Goal: Task Accomplishment & Management: Manage account settings

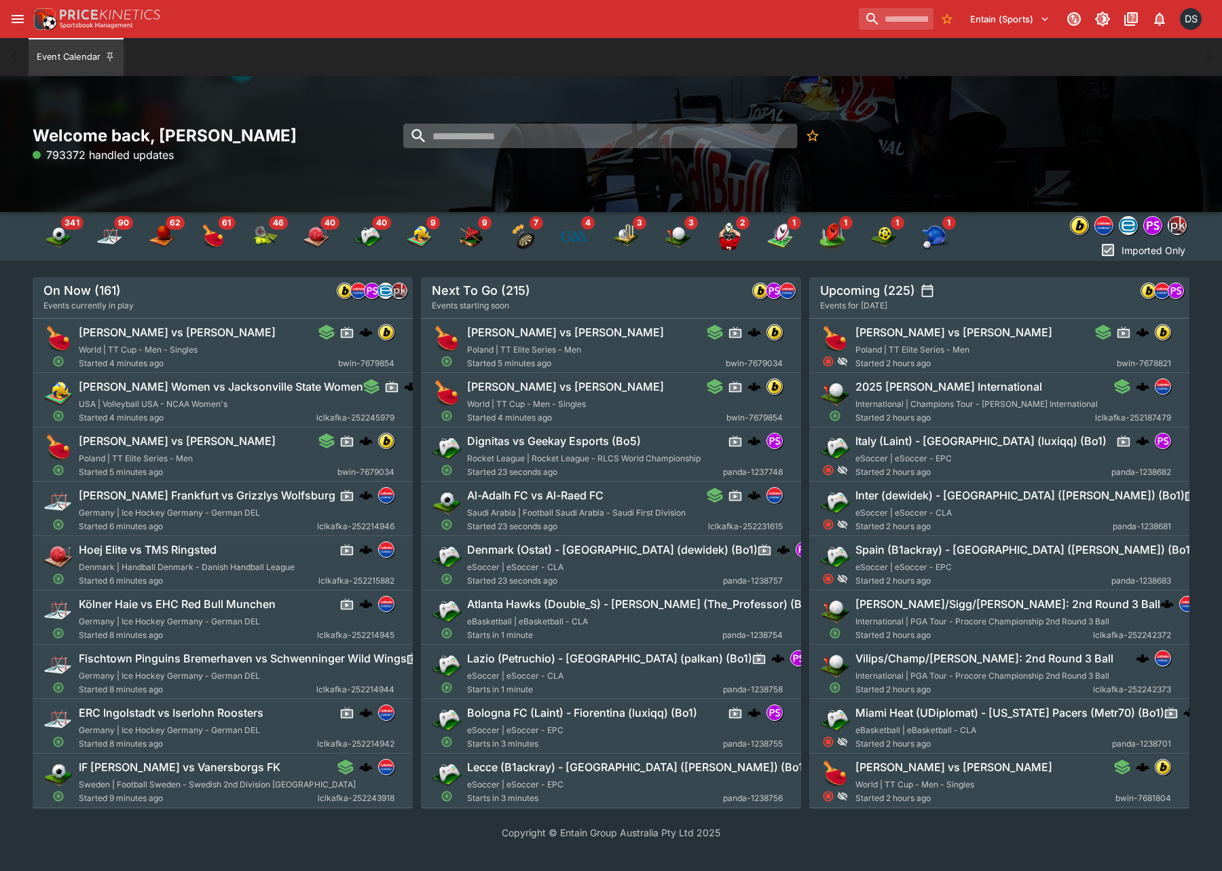
click at [494, 137] on input "search" at bounding box center [600, 136] width 394 height 24
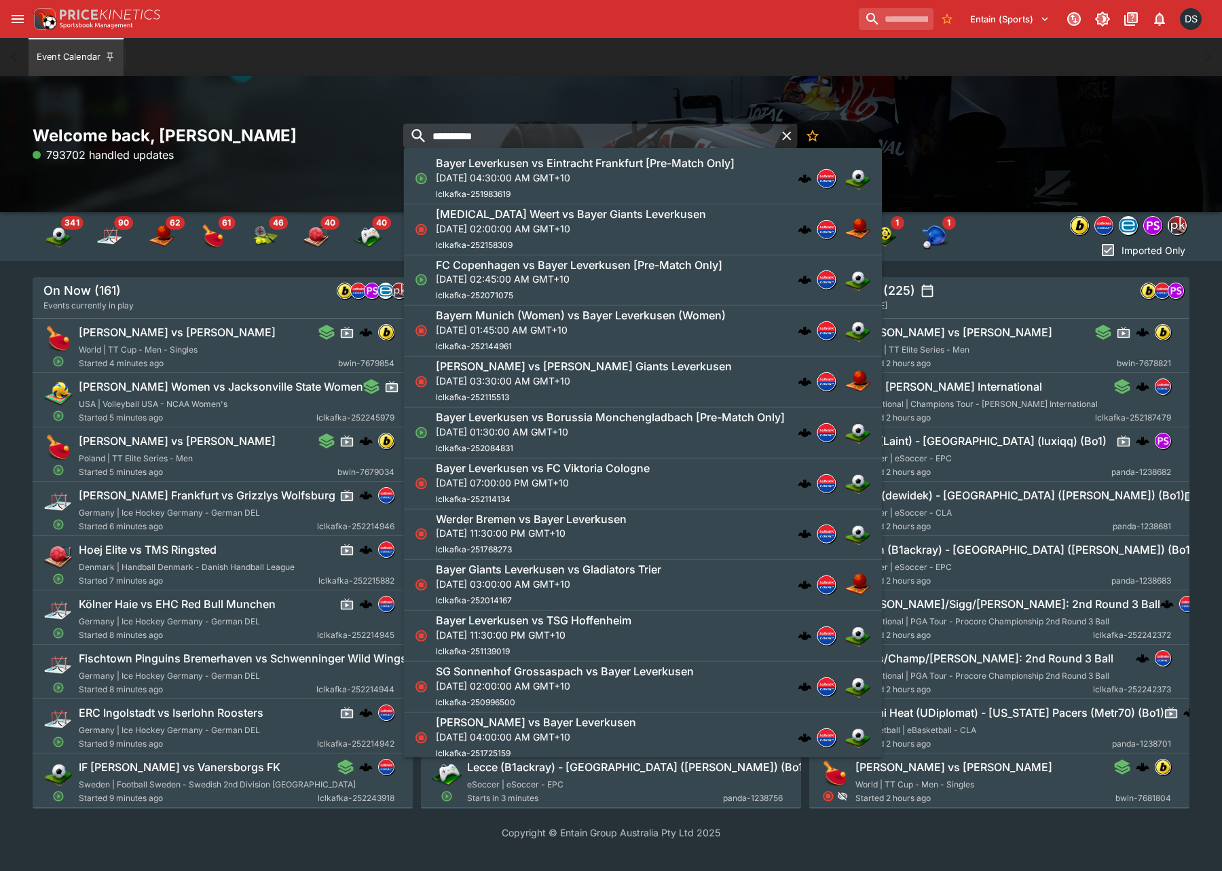
type input "**********"
click at [524, 168] on h6 "Bayer Leverkusen vs Eintracht Frankfurt [Pre-Match Only]" at bounding box center [585, 163] width 299 height 14
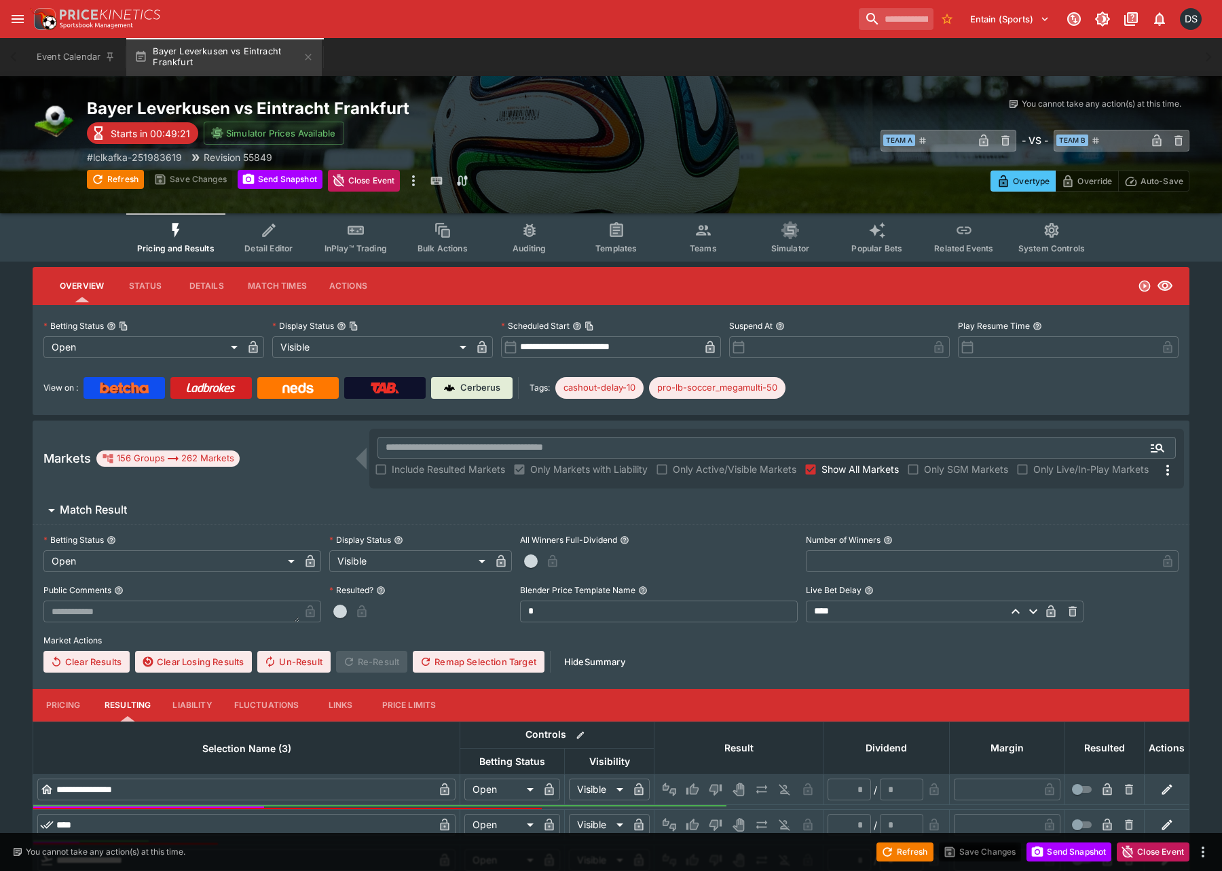
type input "**********"
type input "*******"
type input "**********"
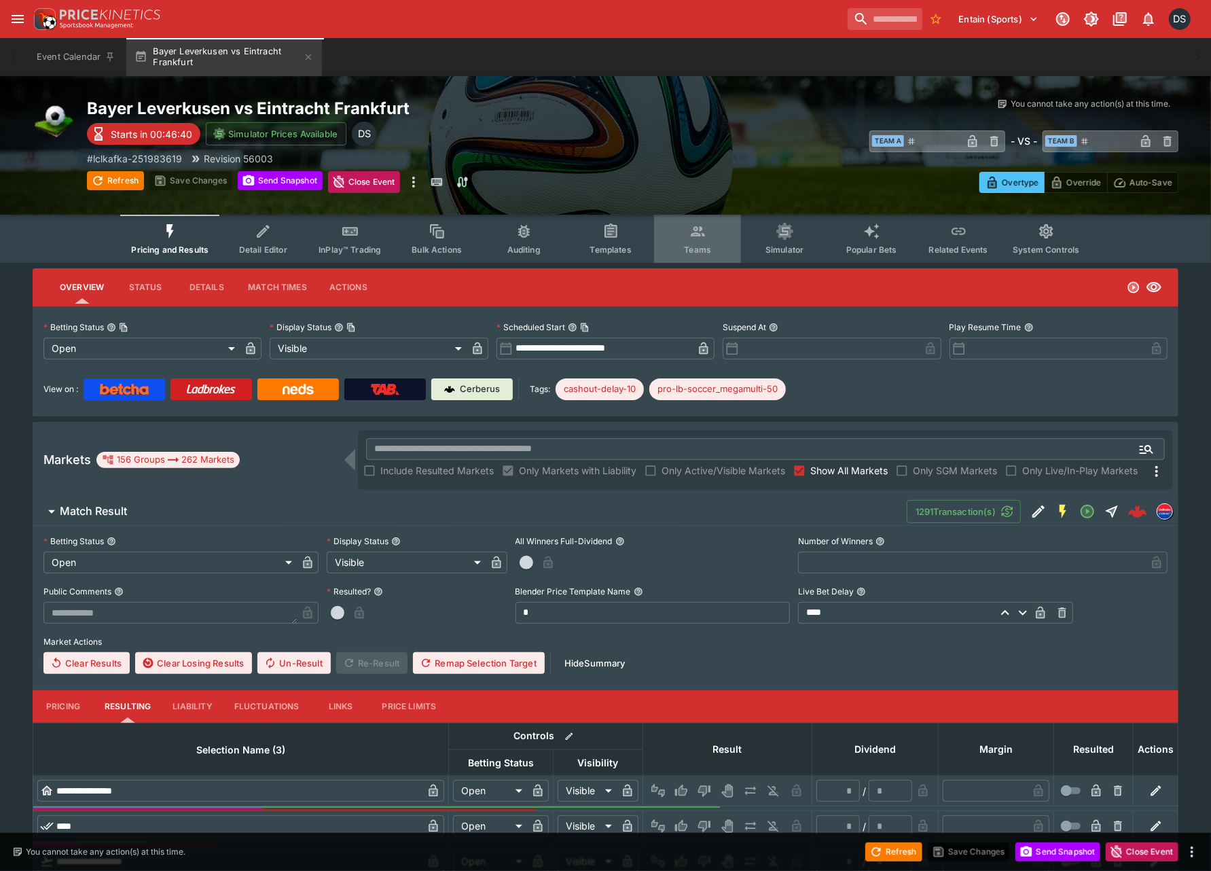
click at [697, 232] on icon "Event type filters" at bounding box center [698, 232] width 18 height 18
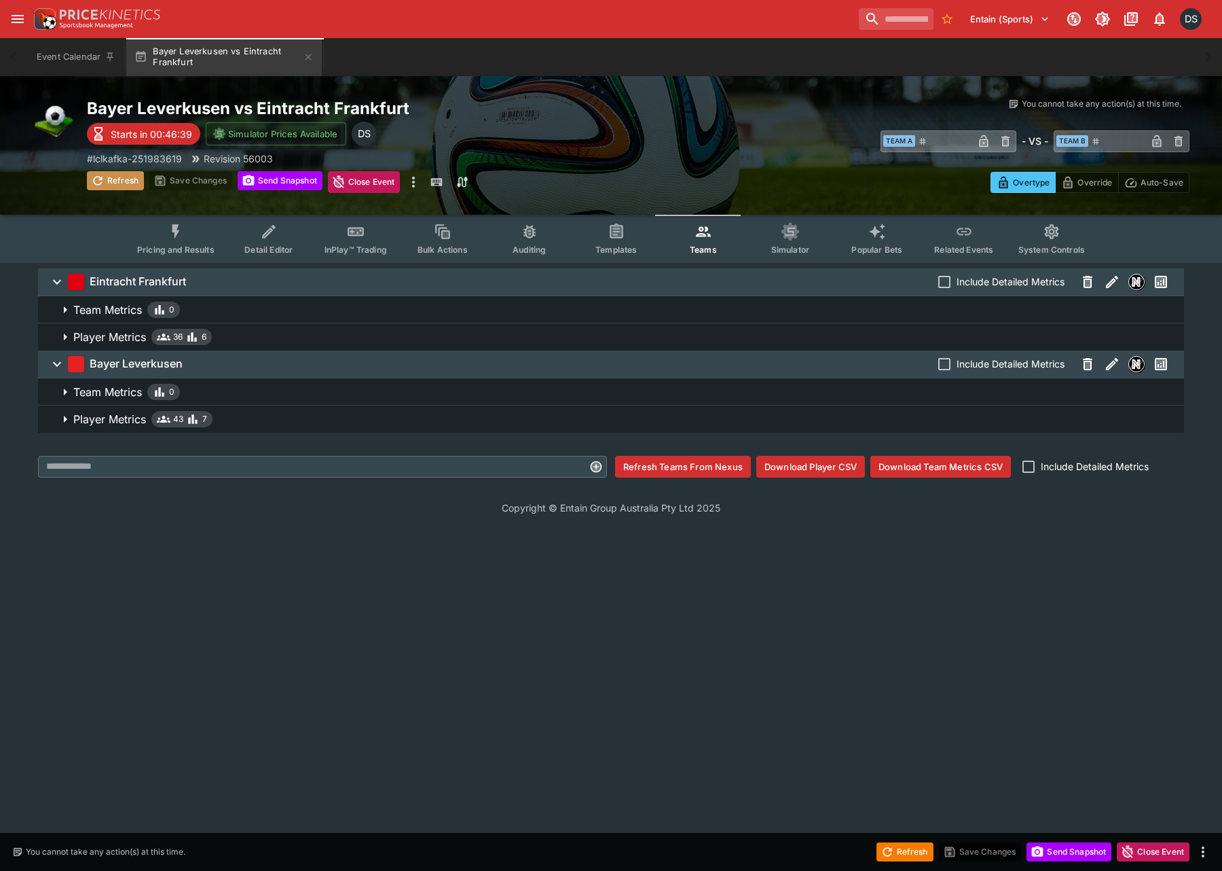
click at [113, 172] on button "Refresh" at bounding box center [115, 180] width 57 height 19
click at [124, 426] on button "Player Metrics 43 7" at bounding box center [611, 418] width 1146 height 27
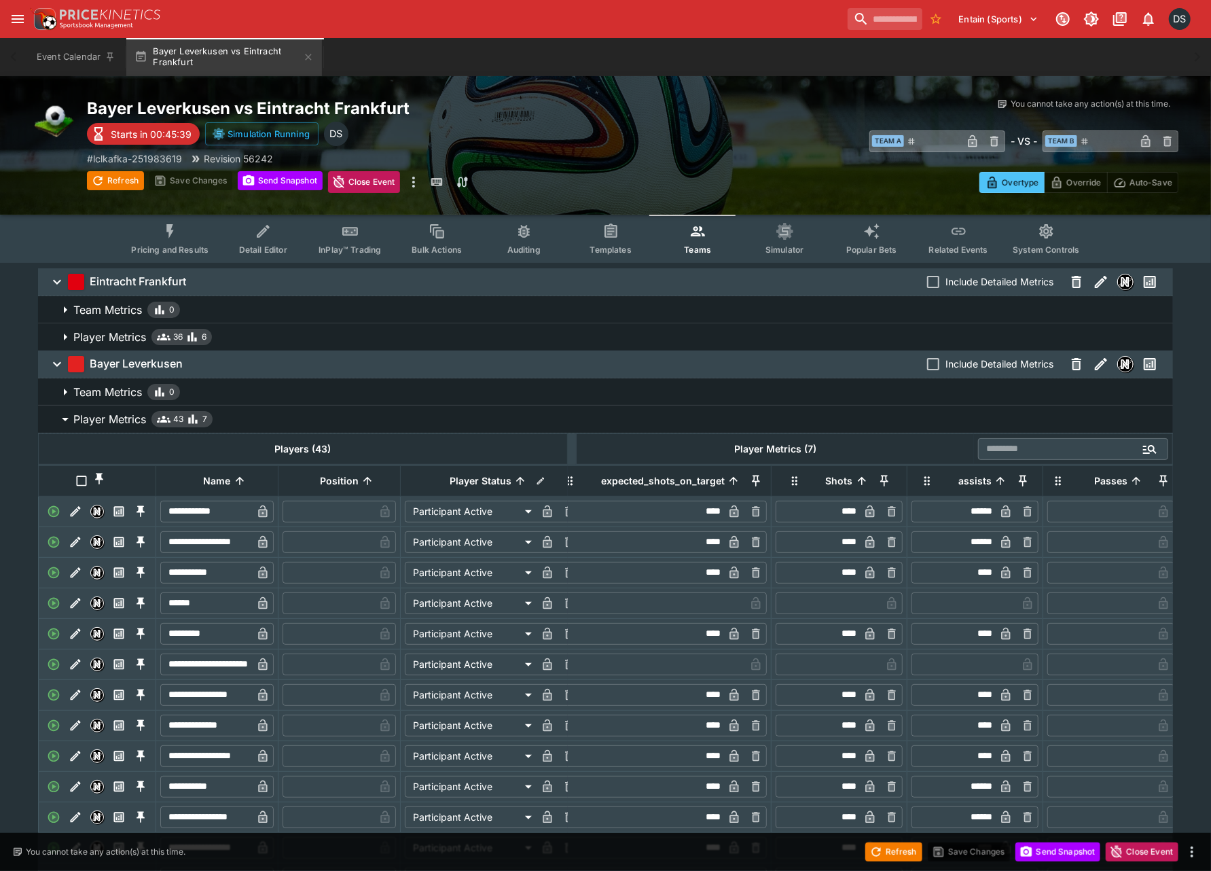
scroll to position [637, 0]
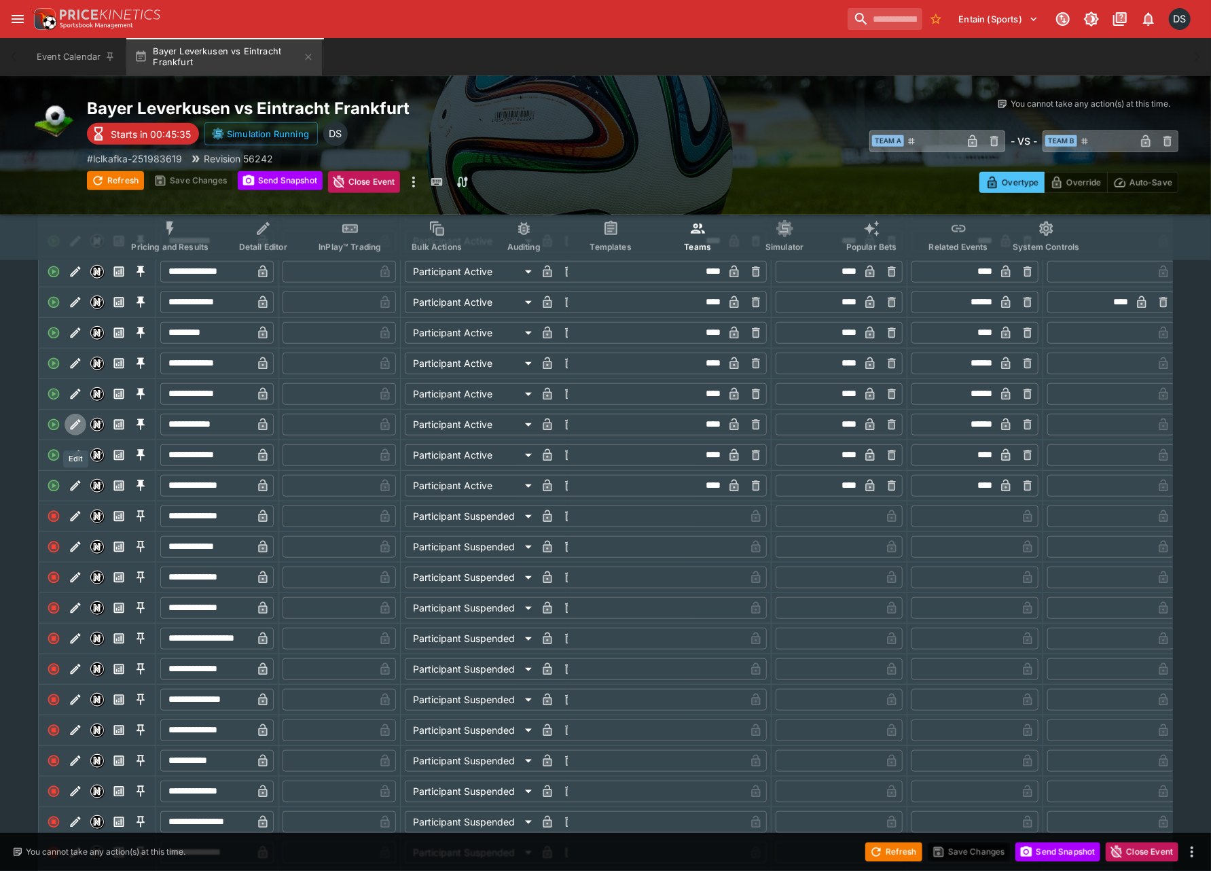
click at [77, 431] on icon "Edit" at bounding box center [76, 425] width 14 height 14
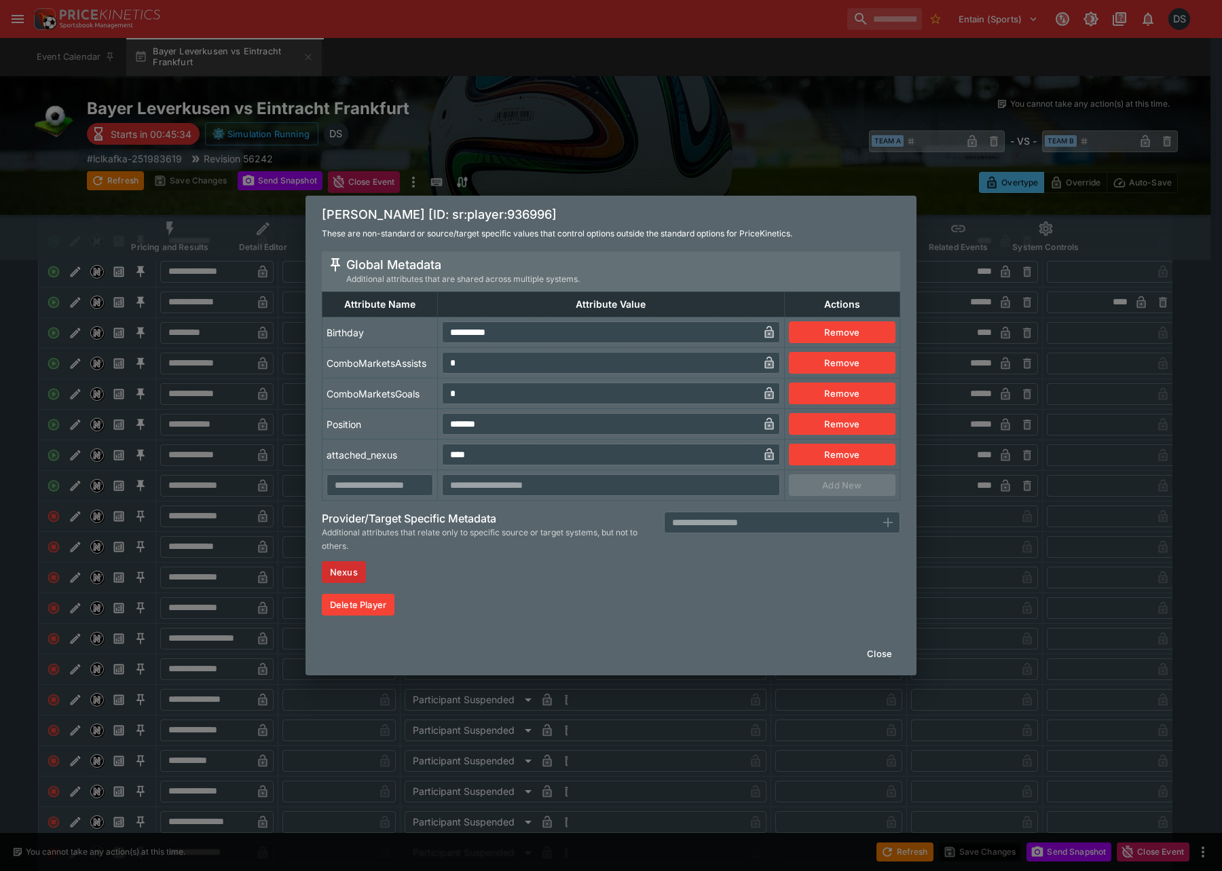
drag, startPoint x: 490, startPoint y: 365, endPoint x: 412, endPoint y: 374, distance: 77.9
click at [412, 374] on tr "ComboMarketsAssists * ​ Remove" at bounding box center [612, 363] width 578 height 31
type input "*"
drag, startPoint x: 466, startPoint y: 389, endPoint x: 684, endPoint y: 550, distance: 271.0
click at [428, 396] on tr "ComboMarketsGoals * ​ Remove" at bounding box center [612, 393] width 578 height 31
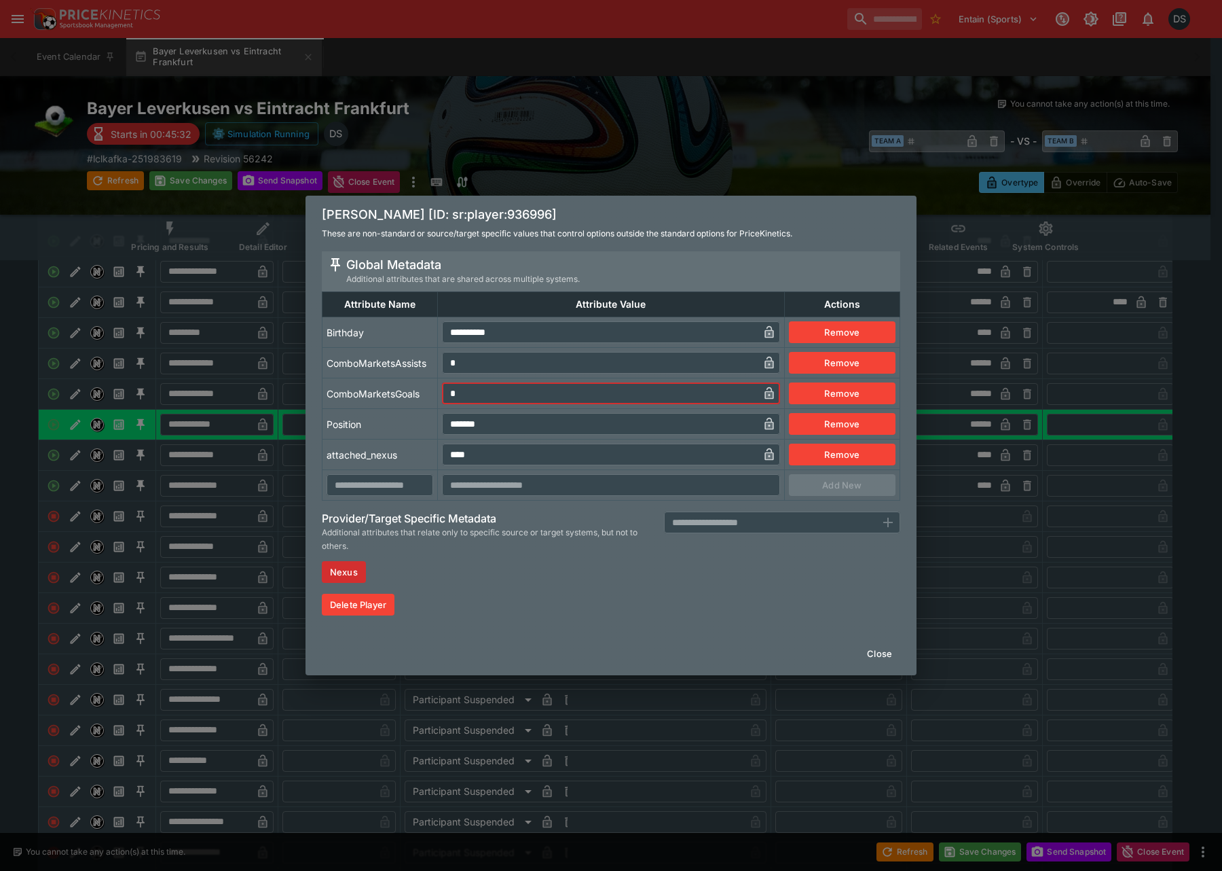
type input "*"
click at [893, 653] on button "Close" at bounding box center [879, 653] width 41 height 22
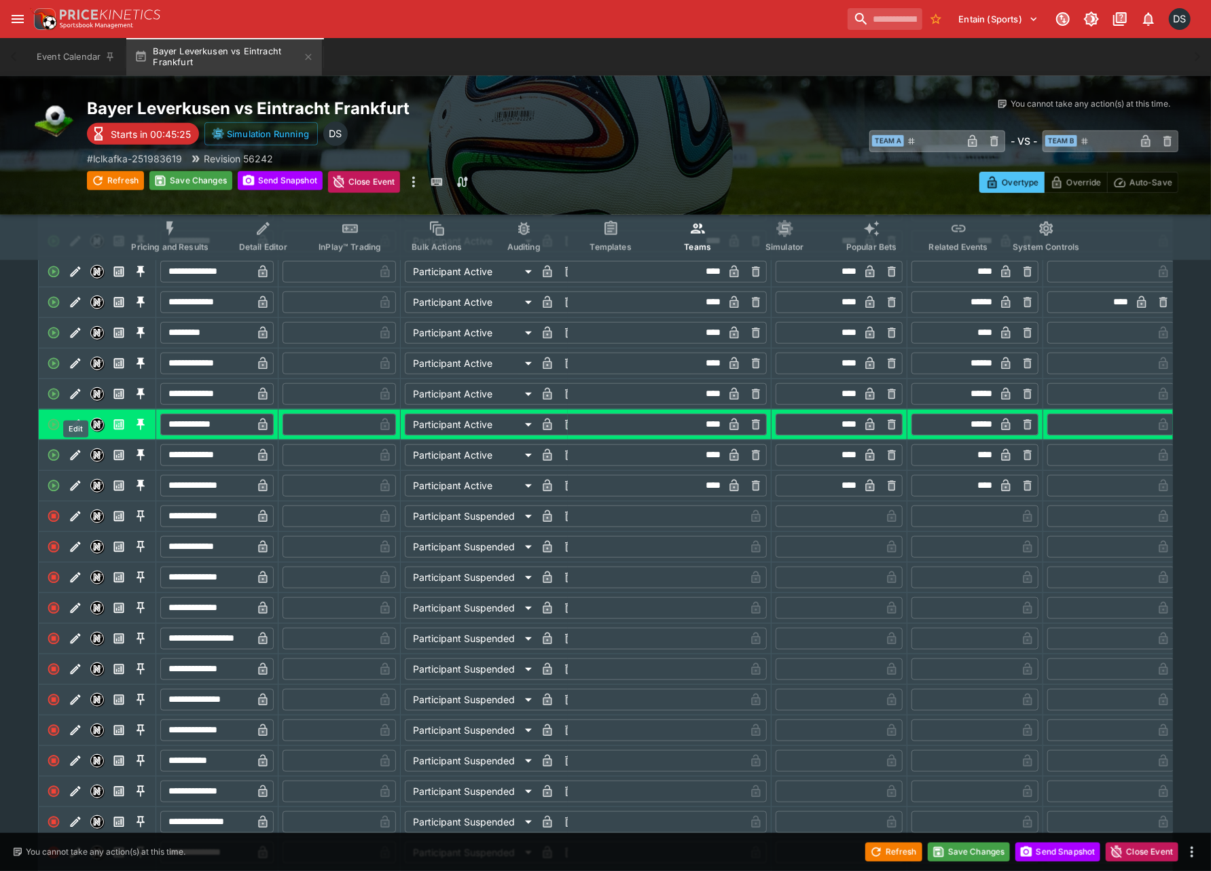
click at [72, 401] on icon "Edit" at bounding box center [76, 394] width 14 height 14
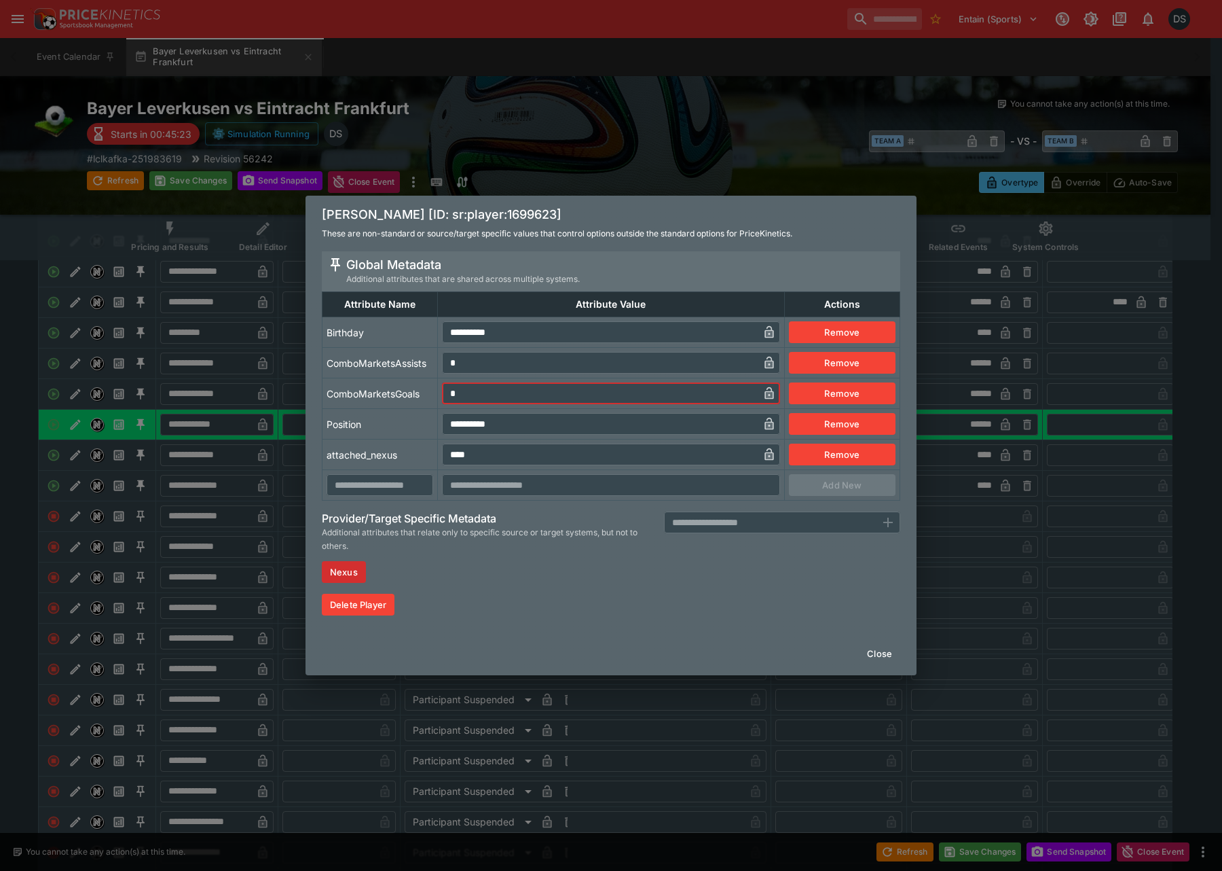
drag, startPoint x: 460, startPoint y: 392, endPoint x: 418, endPoint y: 392, distance: 41.4
click at [412, 396] on tr "ComboMarketsGoals * ​ Remove" at bounding box center [612, 393] width 578 height 31
type input "*"
drag, startPoint x: 477, startPoint y: 362, endPoint x: 535, endPoint y: 405, distance: 71.9
click at [411, 369] on tr "ComboMarketsAssists * ​ Remove" at bounding box center [612, 363] width 578 height 31
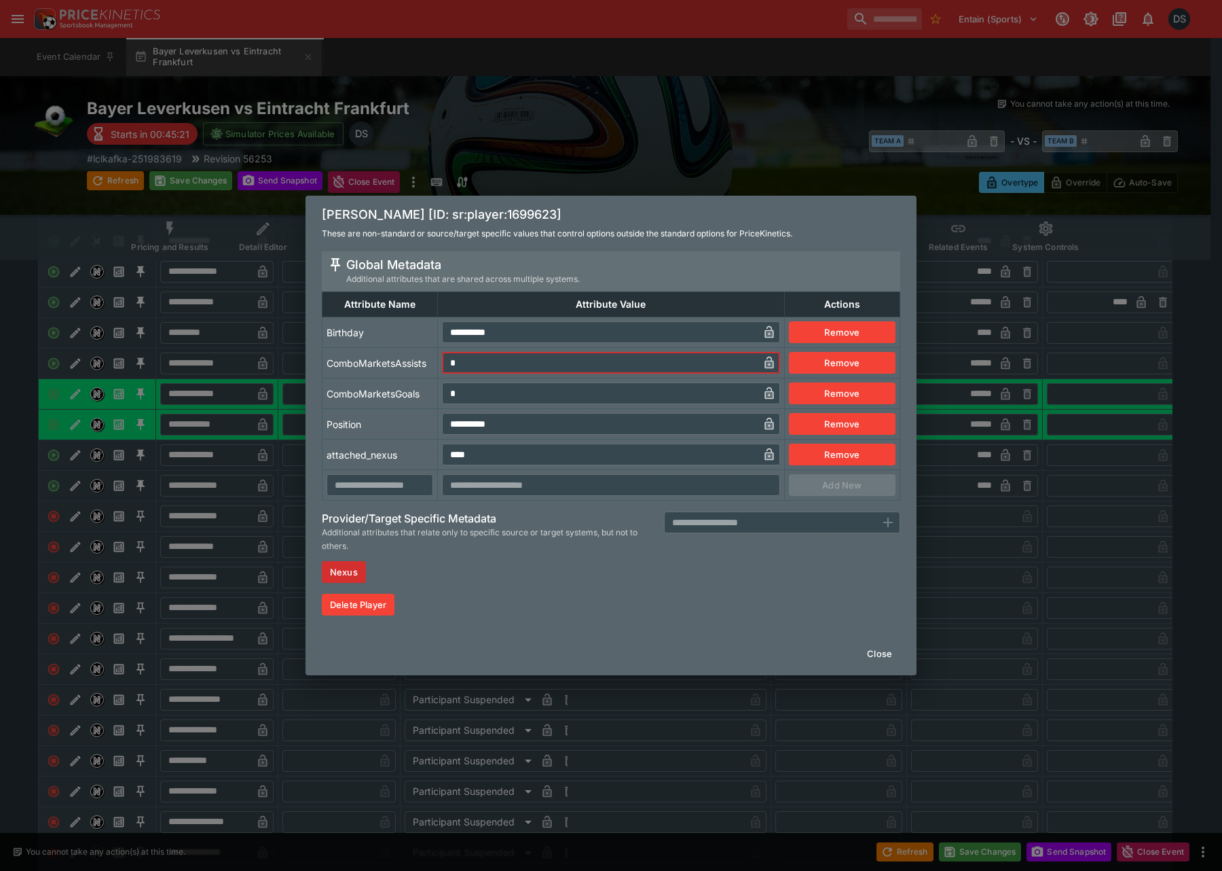
type input "*"
click at [879, 653] on button "Close" at bounding box center [879, 653] width 41 height 22
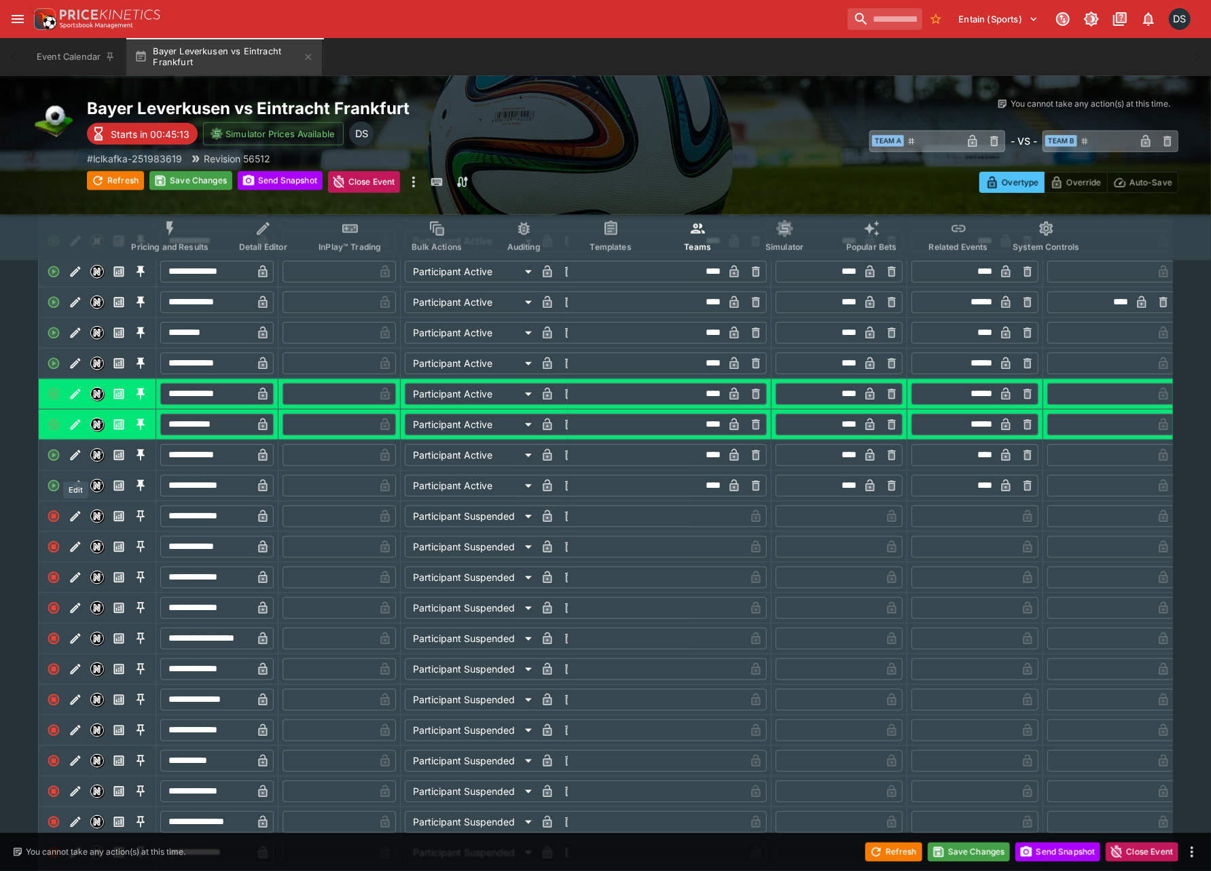
click at [82, 466] on button "Edit" at bounding box center [76, 455] width 22 height 22
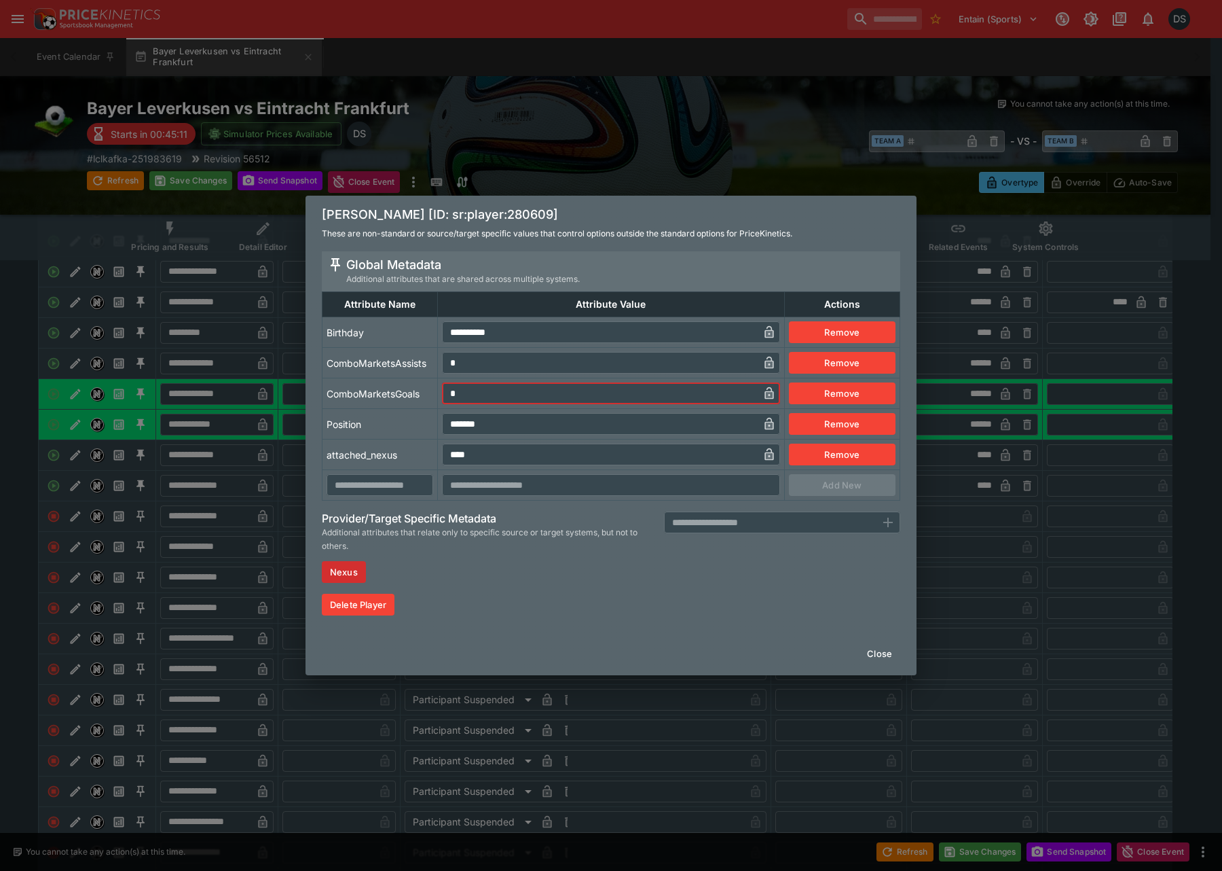
drag, startPoint x: 483, startPoint y: 392, endPoint x: 426, endPoint y: 402, distance: 57.3
click at [429, 402] on tr "ComboMarketsGoals * ​ Remove" at bounding box center [612, 393] width 578 height 31
type input "*"
click at [886, 652] on button "Close" at bounding box center [879, 653] width 41 height 22
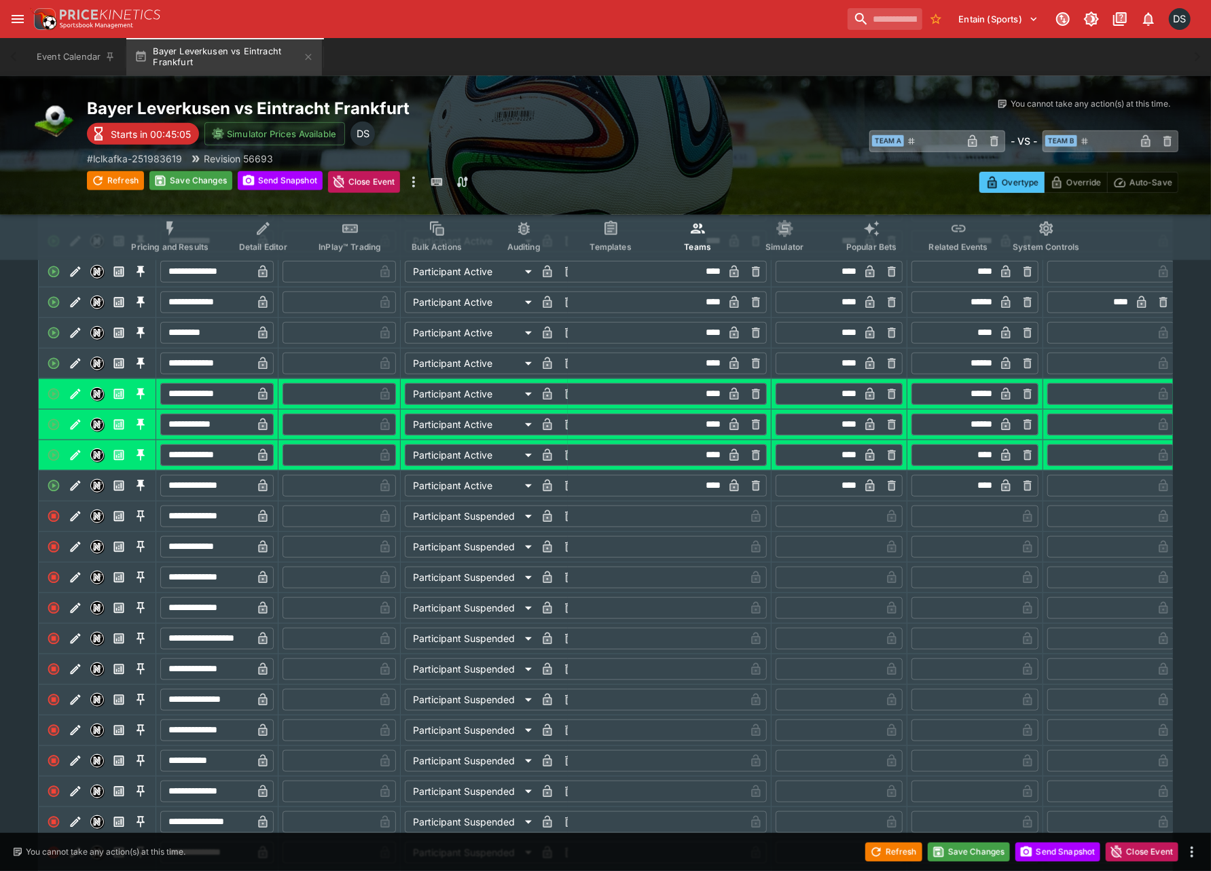
scroll to position [117, 0]
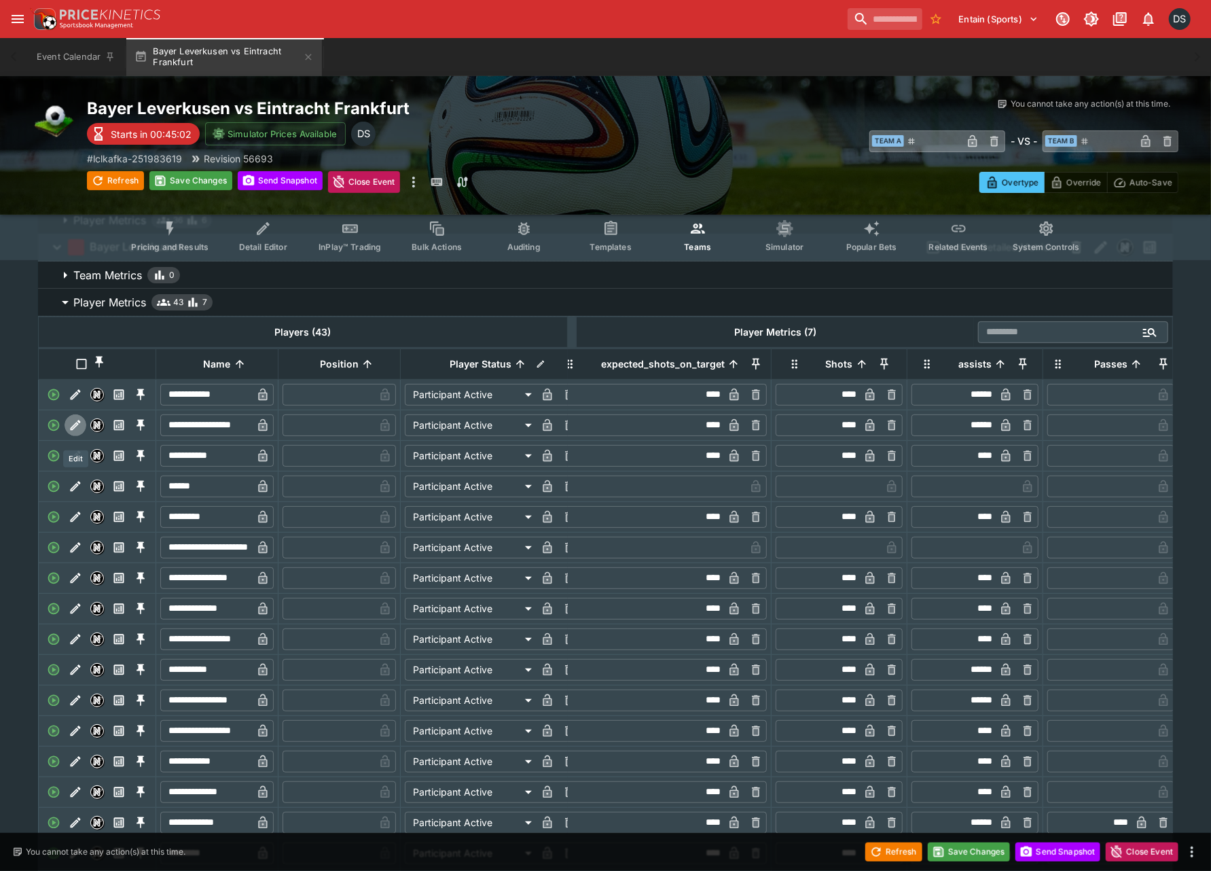
click at [75, 429] on icon "Edit" at bounding box center [73, 425] width 5 height 5
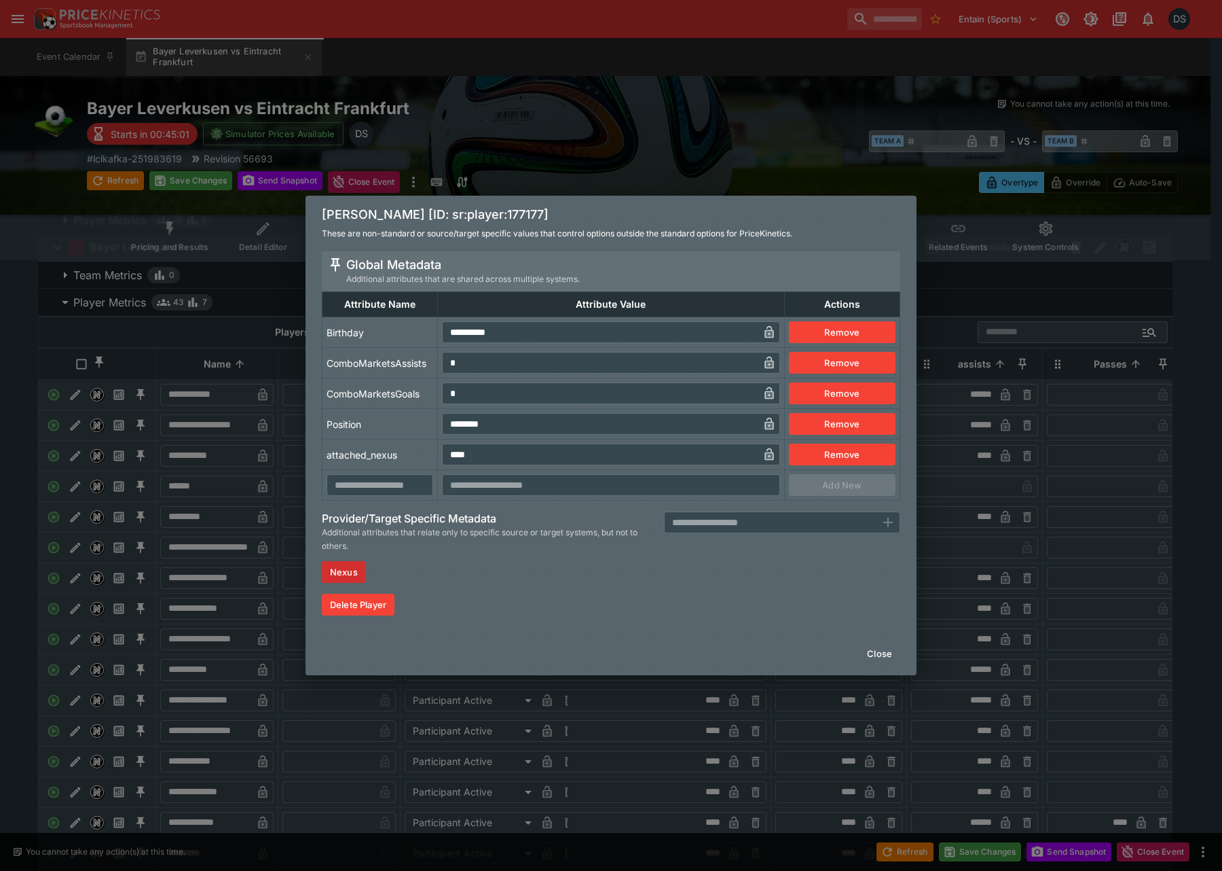
drag, startPoint x: 474, startPoint y: 365, endPoint x: 407, endPoint y: 367, distance: 66.6
click at [407, 367] on tr "ComboMarketsAssists * ​ Remove" at bounding box center [612, 363] width 578 height 31
type input "*"
click at [890, 652] on button "Close" at bounding box center [879, 653] width 41 height 22
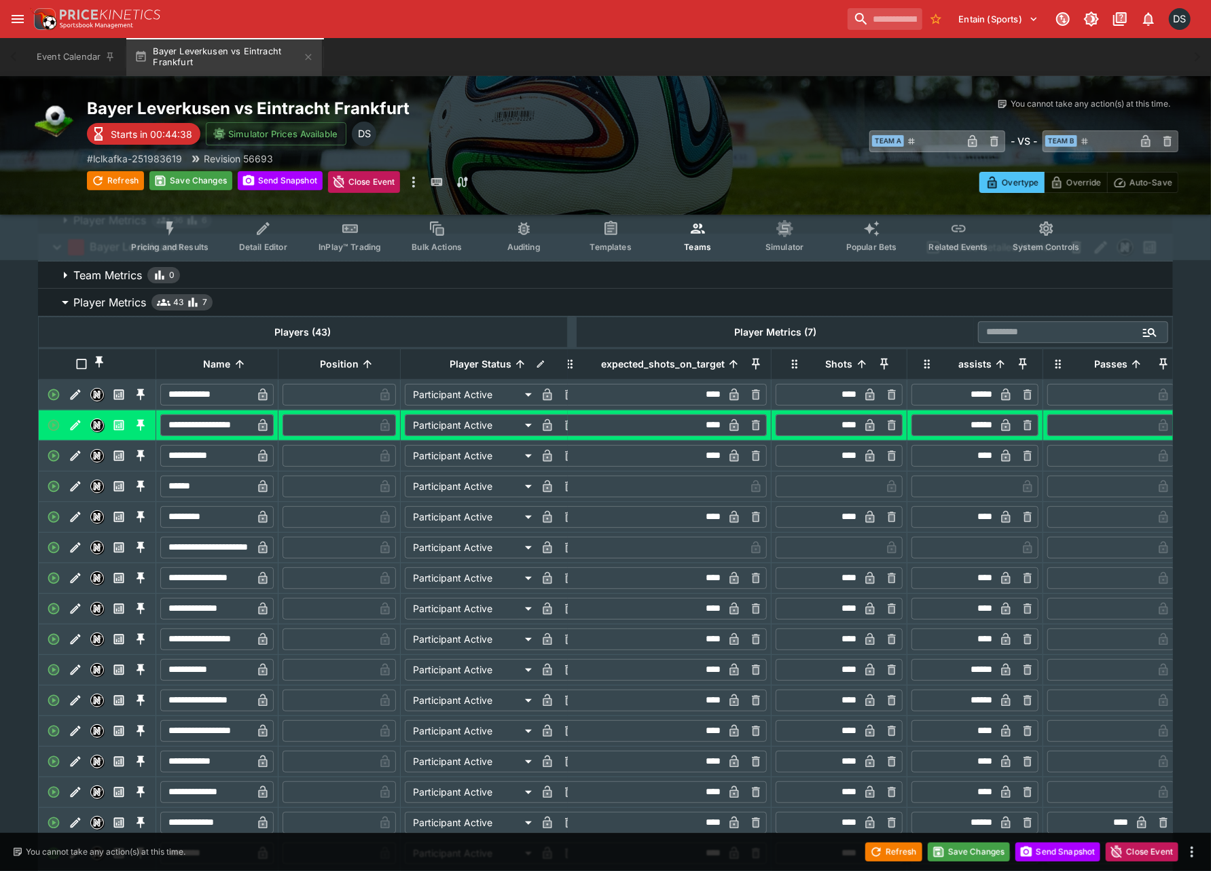
scroll to position [0, 0]
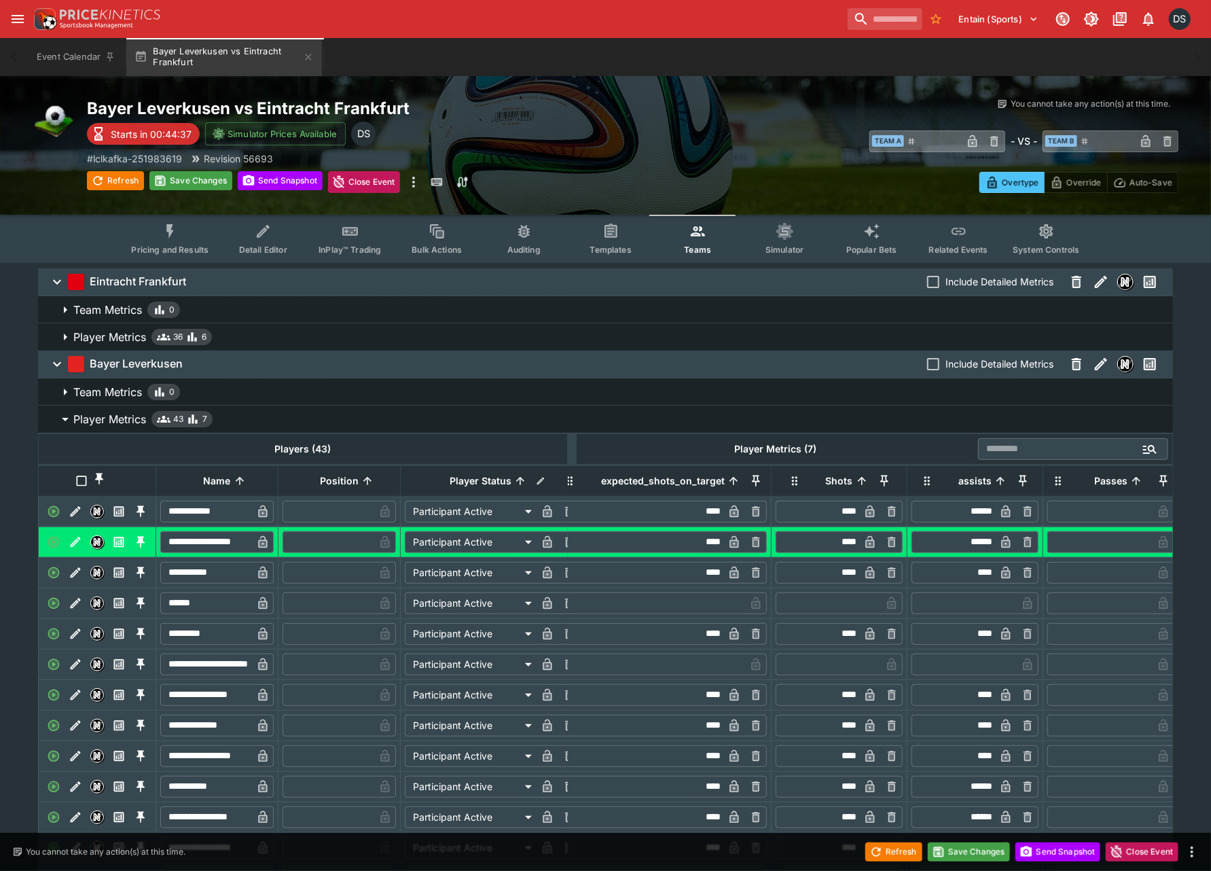
click at [145, 340] on p "Player Metrics" at bounding box center [109, 337] width 73 height 16
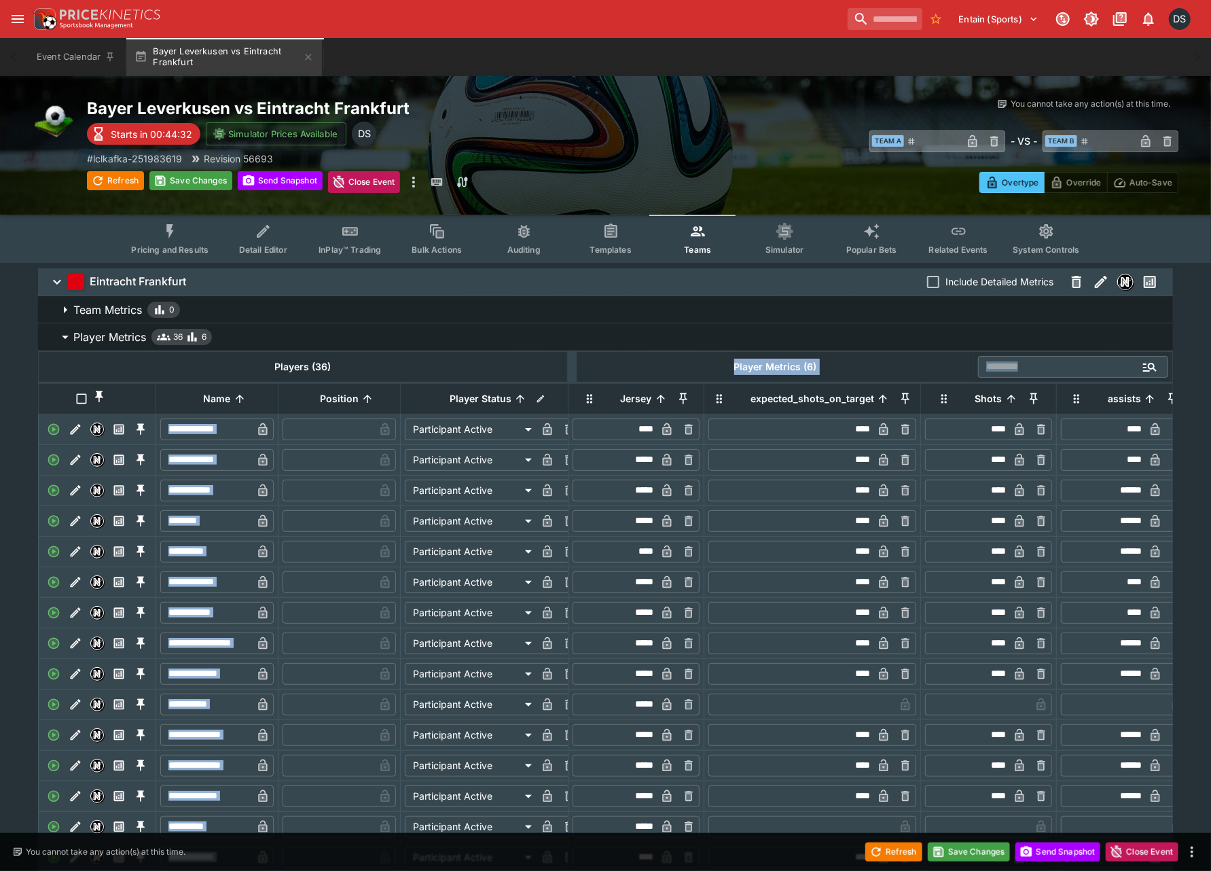
drag, startPoint x: 698, startPoint y: 380, endPoint x: 738, endPoint y: 385, distance: 40.3
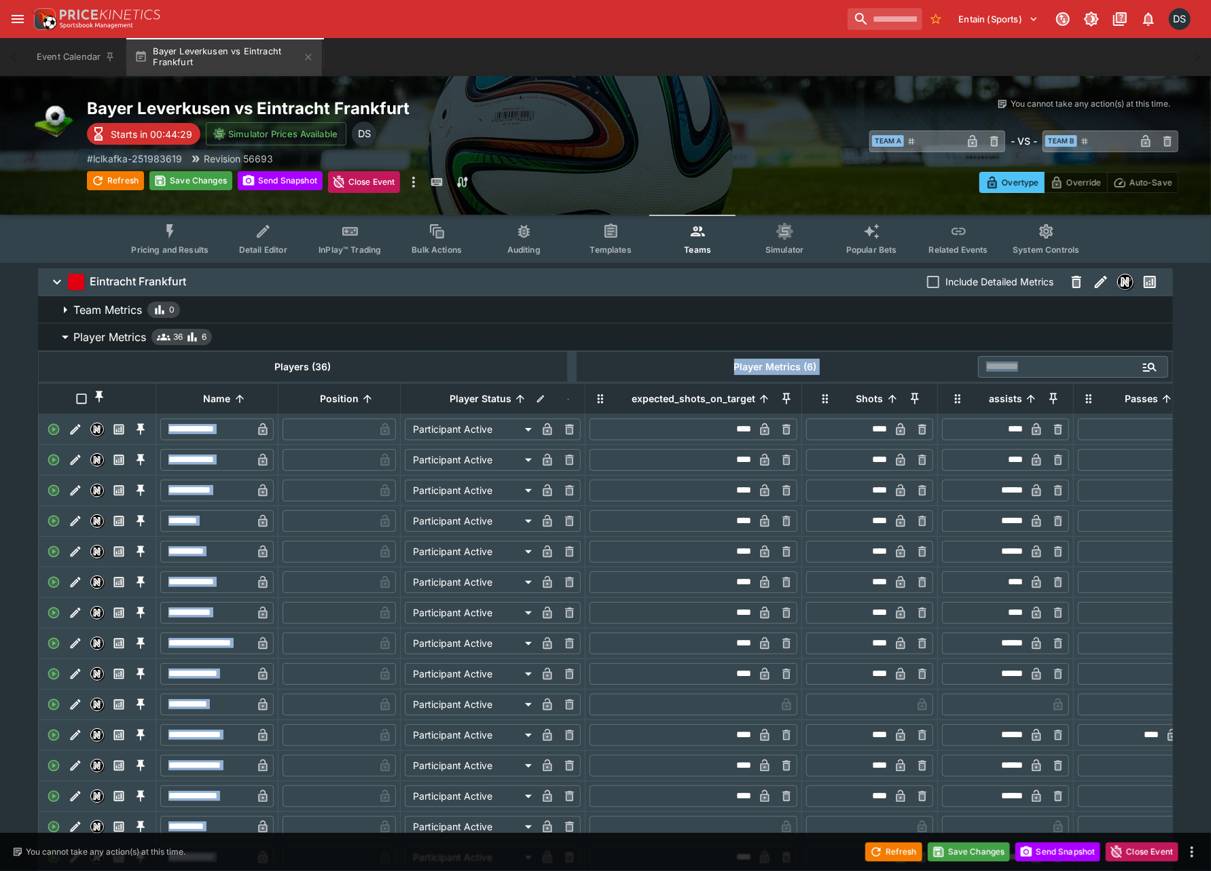
scroll to position [0, 126]
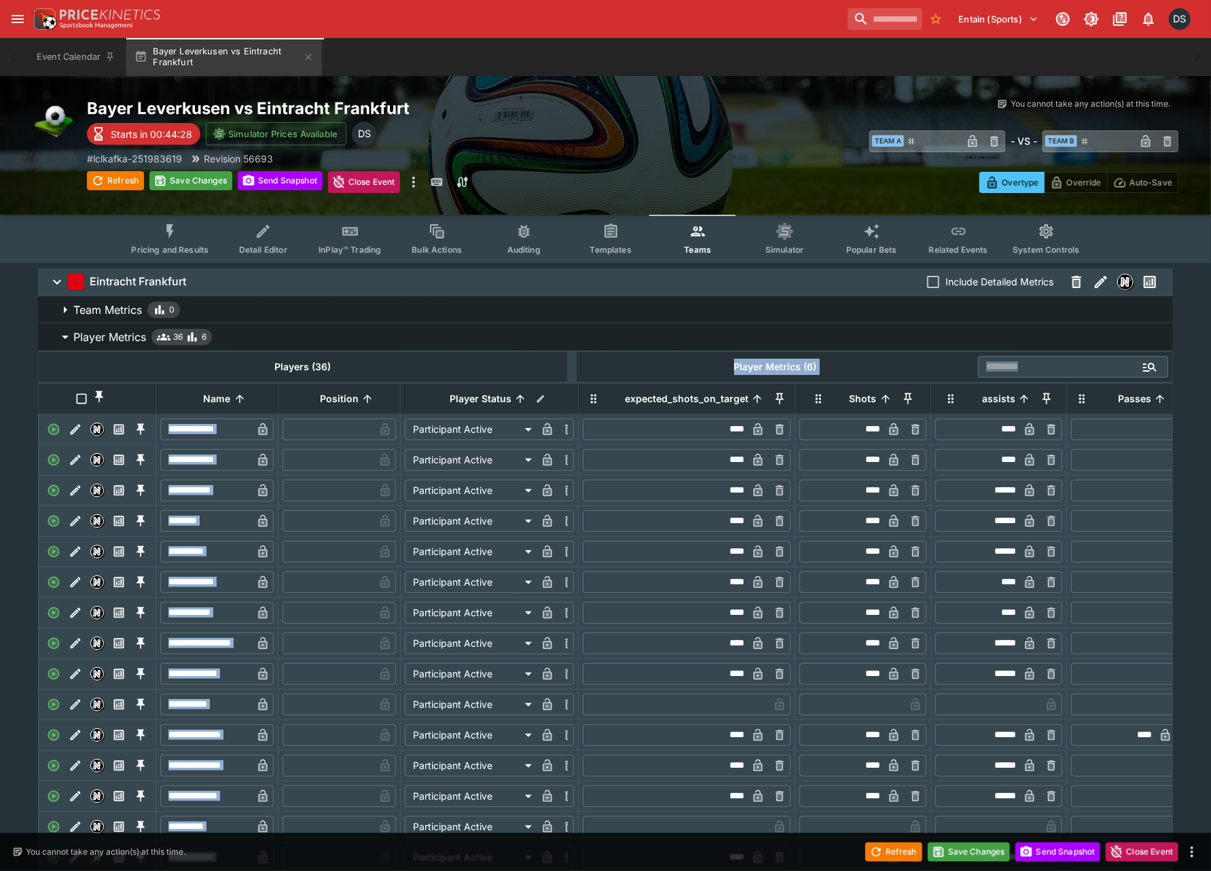
click at [670, 365] on th "Player Metrics (6)" at bounding box center [776, 366] width 398 height 31
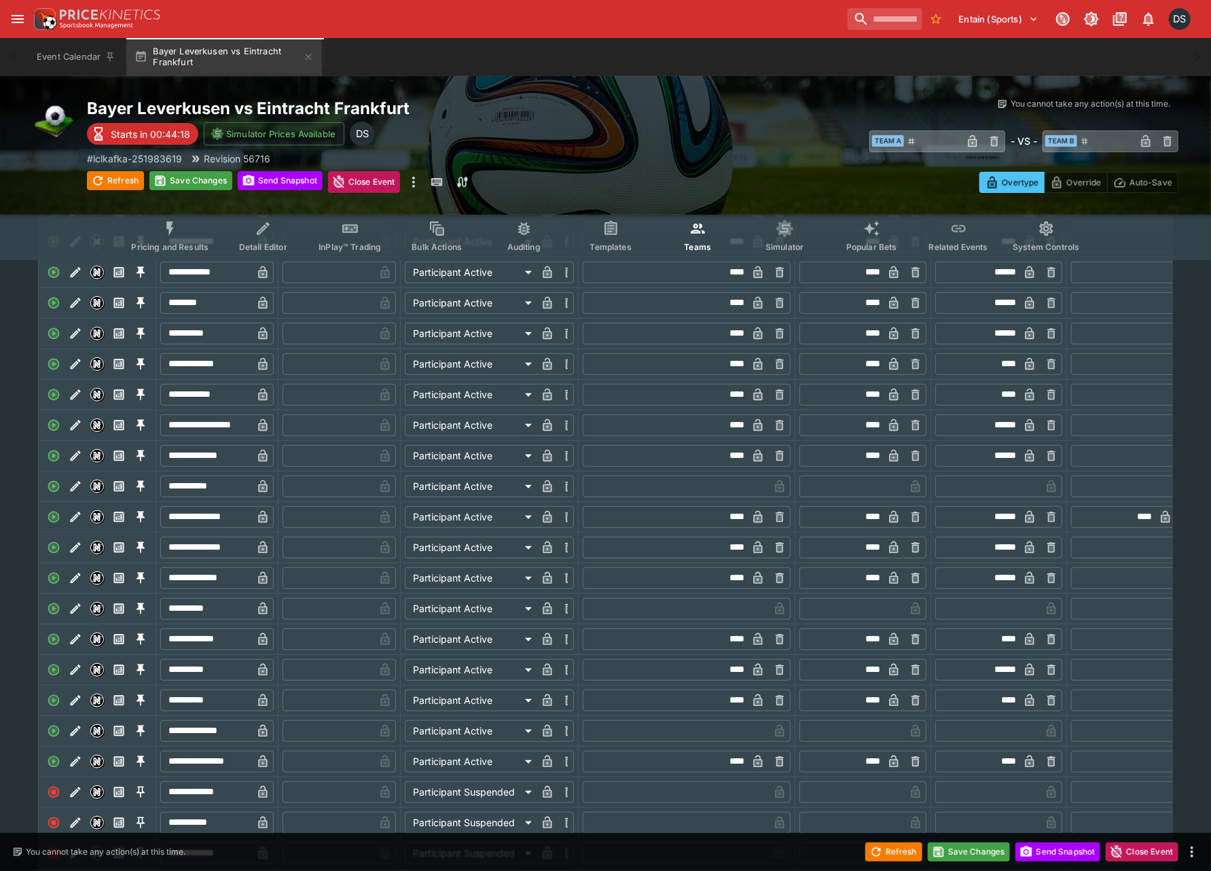
scroll to position [0, 11]
click at [75, 429] on icon "Edit" at bounding box center [73, 425] width 5 height 5
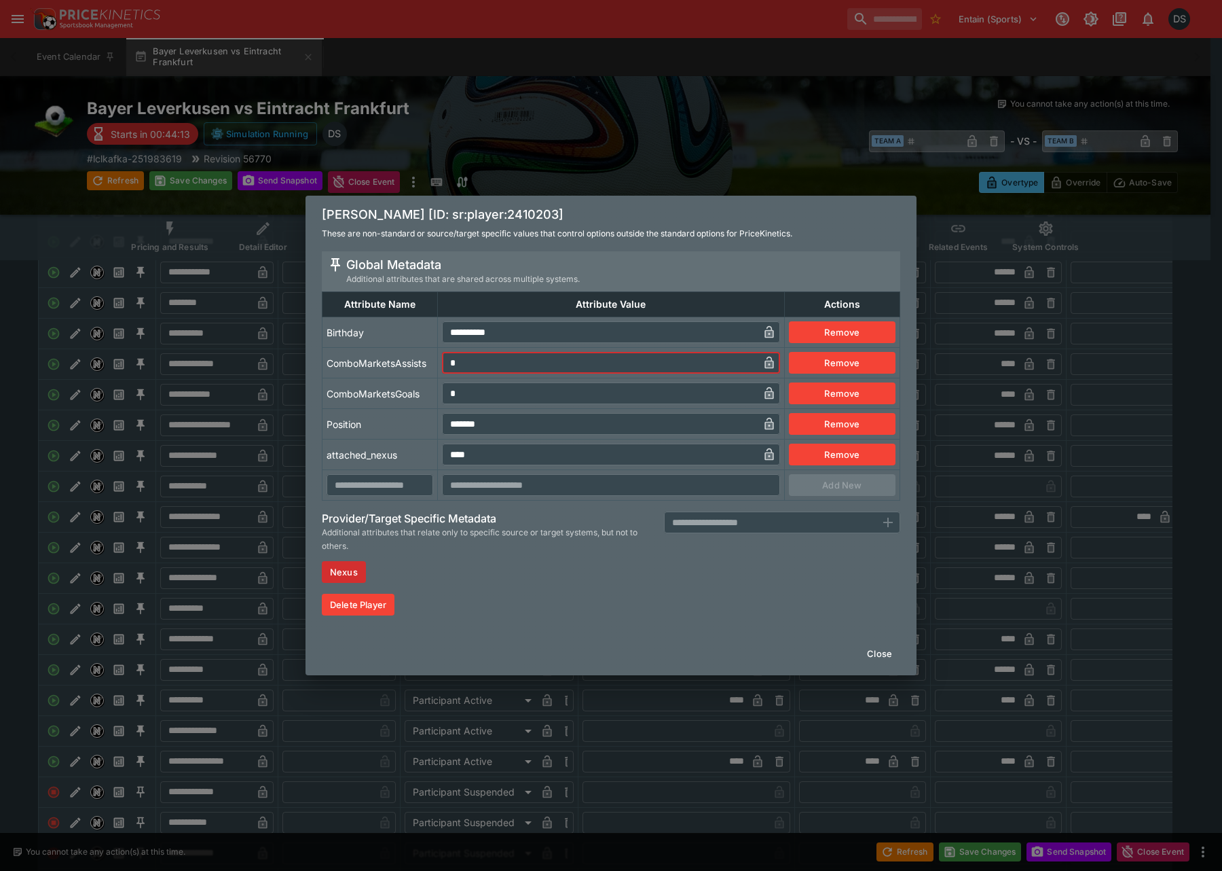
drag, startPoint x: 479, startPoint y: 363, endPoint x: 411, endPoint y: 371, distance: 69.0
click at [411, 371] on tr "ComboMarketsAssists * ​ Remove" at bounding box center [612, 363] width 578 height 31
type input "*"
drag, startPoint x: 465, startPoint y: 394, endPoint x: 682, endPoint y: 524, distance: 253.1
click at [404, 397] on tr "ComboMarketsGoals * ​ Remove" at bounding box center [612, 393] width 578 height 31
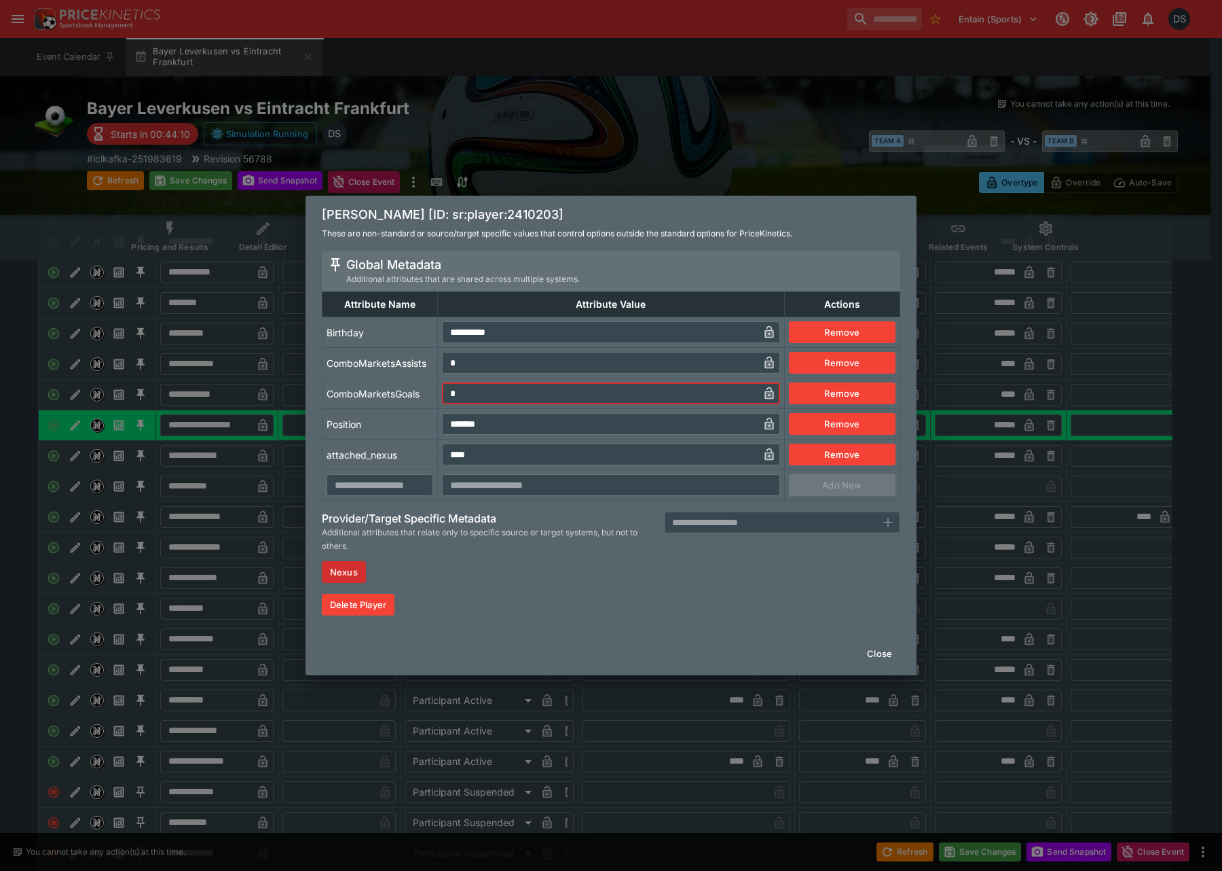
type input "*"
click at [886, 647] on button "Close" at bounding box center [879, 653] width 41 height 22
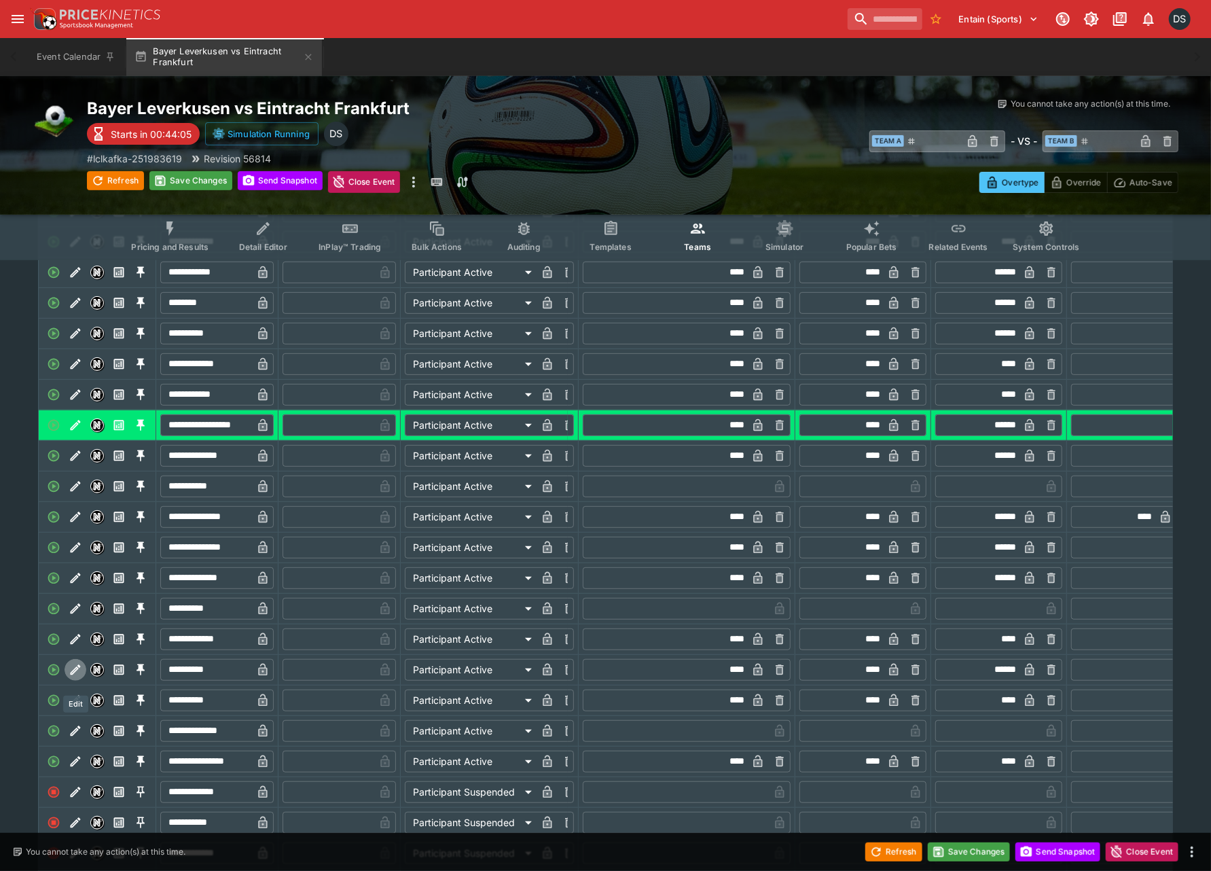
click at [73, 674] on icon "Edit" at bounding box center [76, 669] width 10 height 10
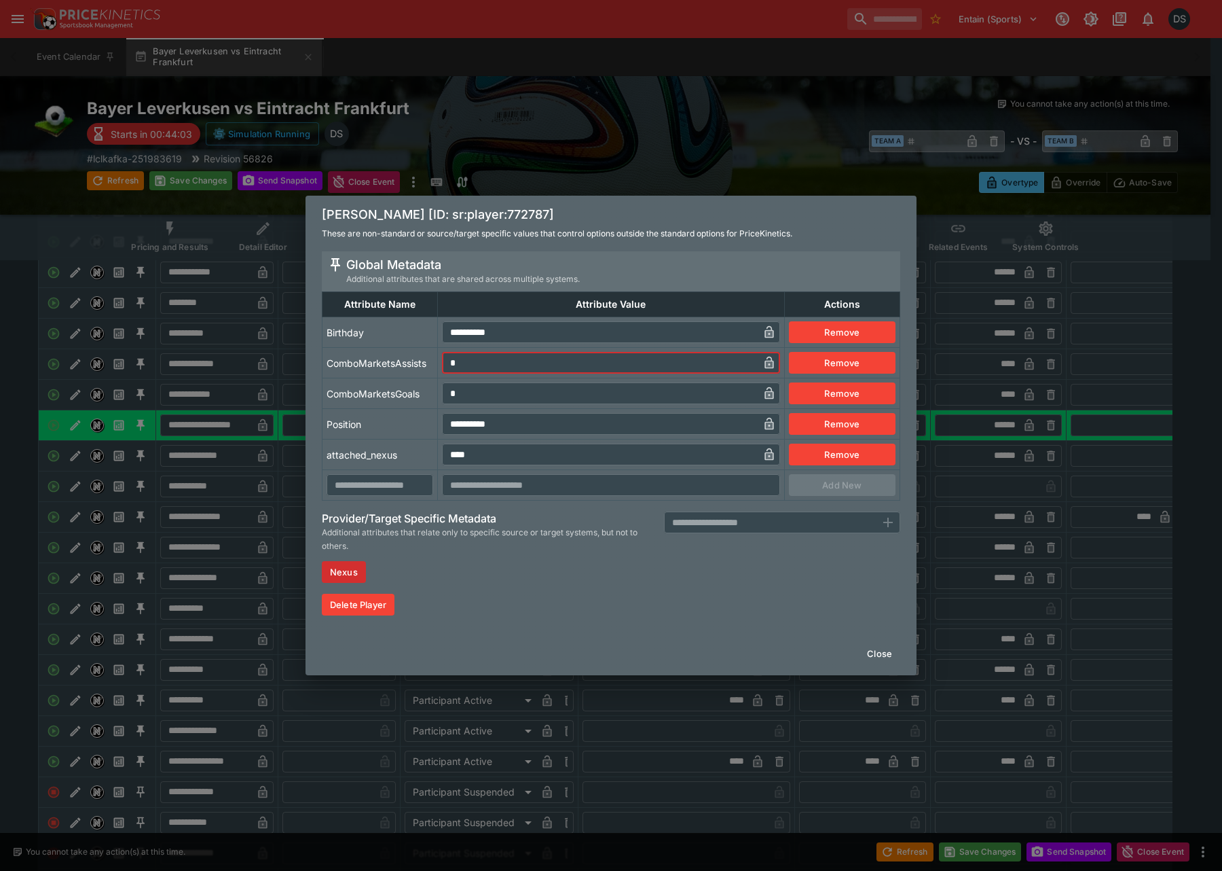
drag, startPoint x: 475, startPoint y: 358, endPoint x: 426, endPoint y: 365, distance: 50.1
click at [438, 365] on td "* ​" at bounding box center [611, 363] width 347 height 31
type input "*"
click at [425, 399] on tr "ComboMarketsGoals * ​ Remove" at bounding box center [612, 393] width 578 height 31
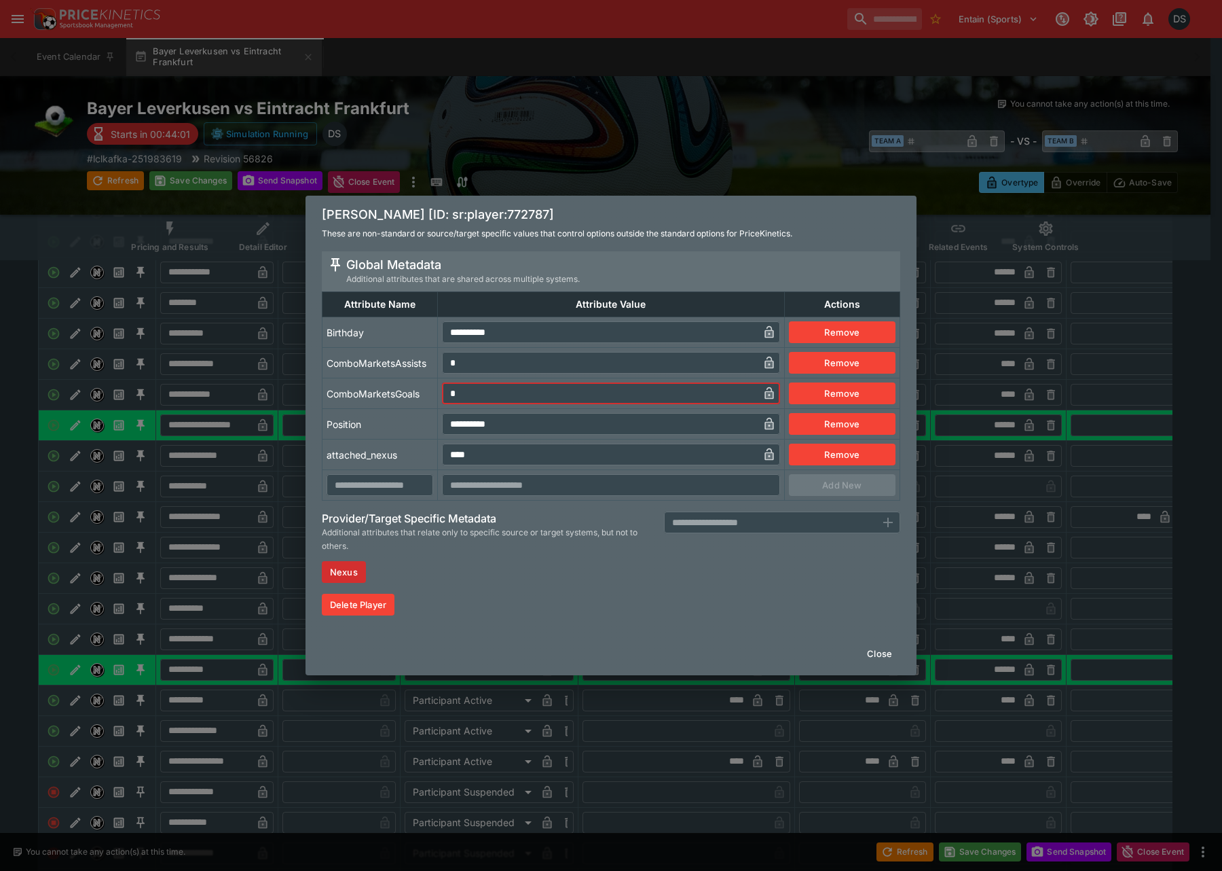
type input "*"
click at [888, 654] on button "Close" at bounding box center [879, 653] width 41 height 22
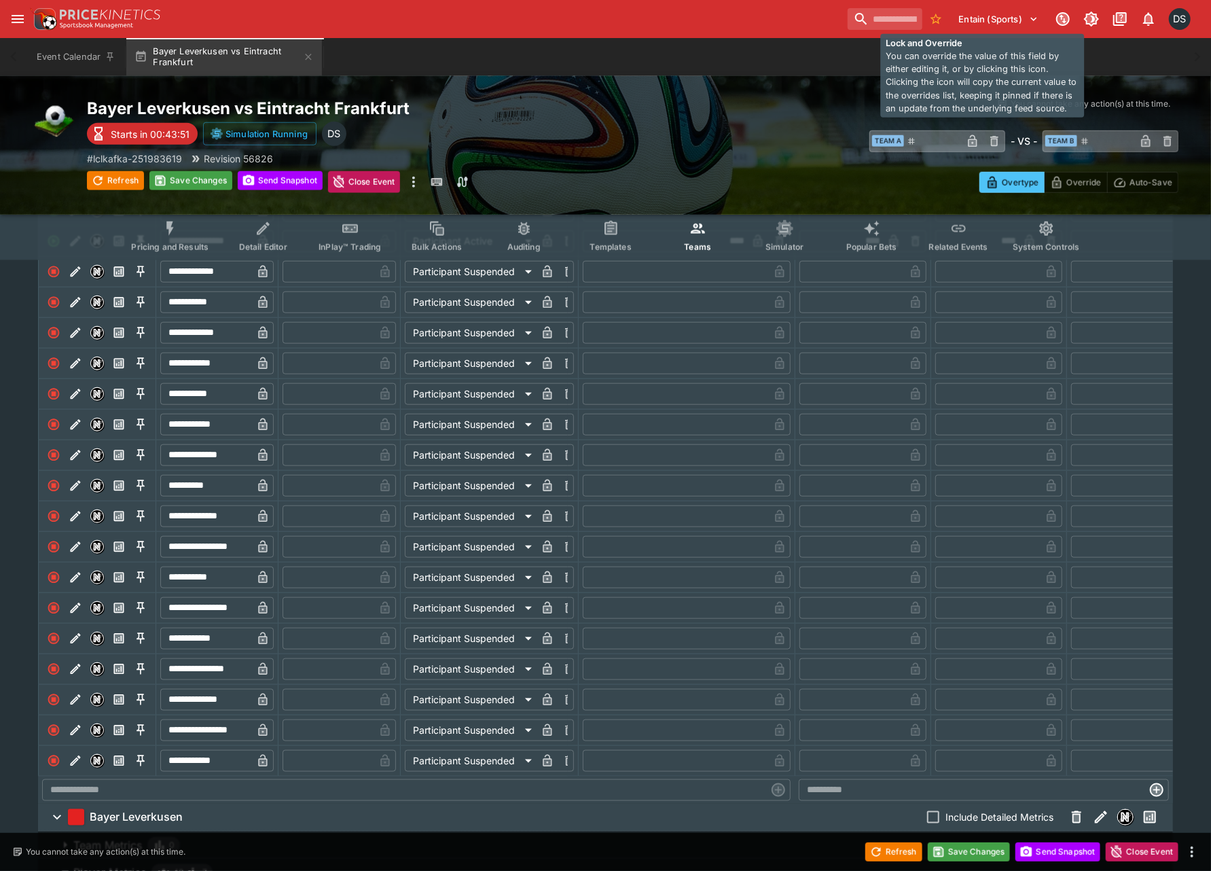
scroll to position [96, 0]
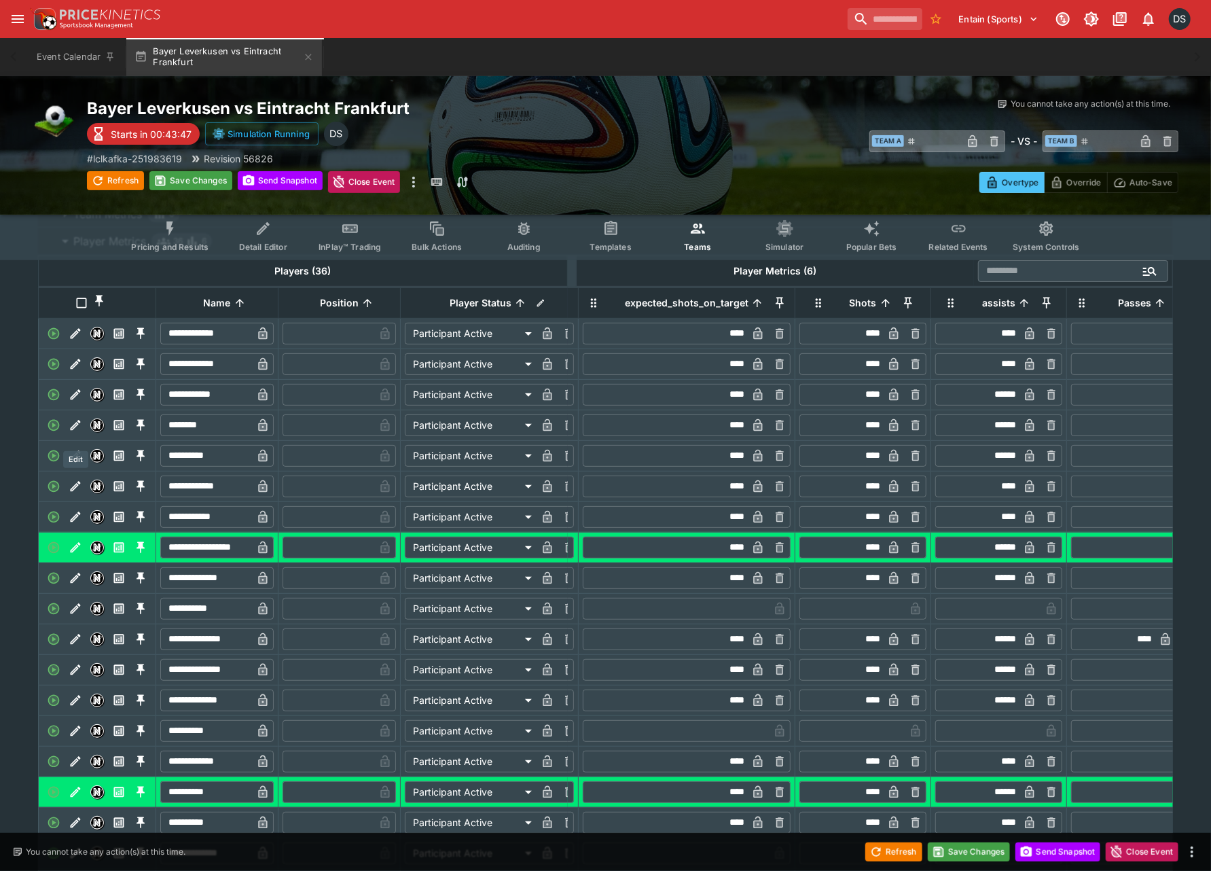
click at [76, 432] on icon "Edit" at bounding box center [76, 425] width 14 height 14
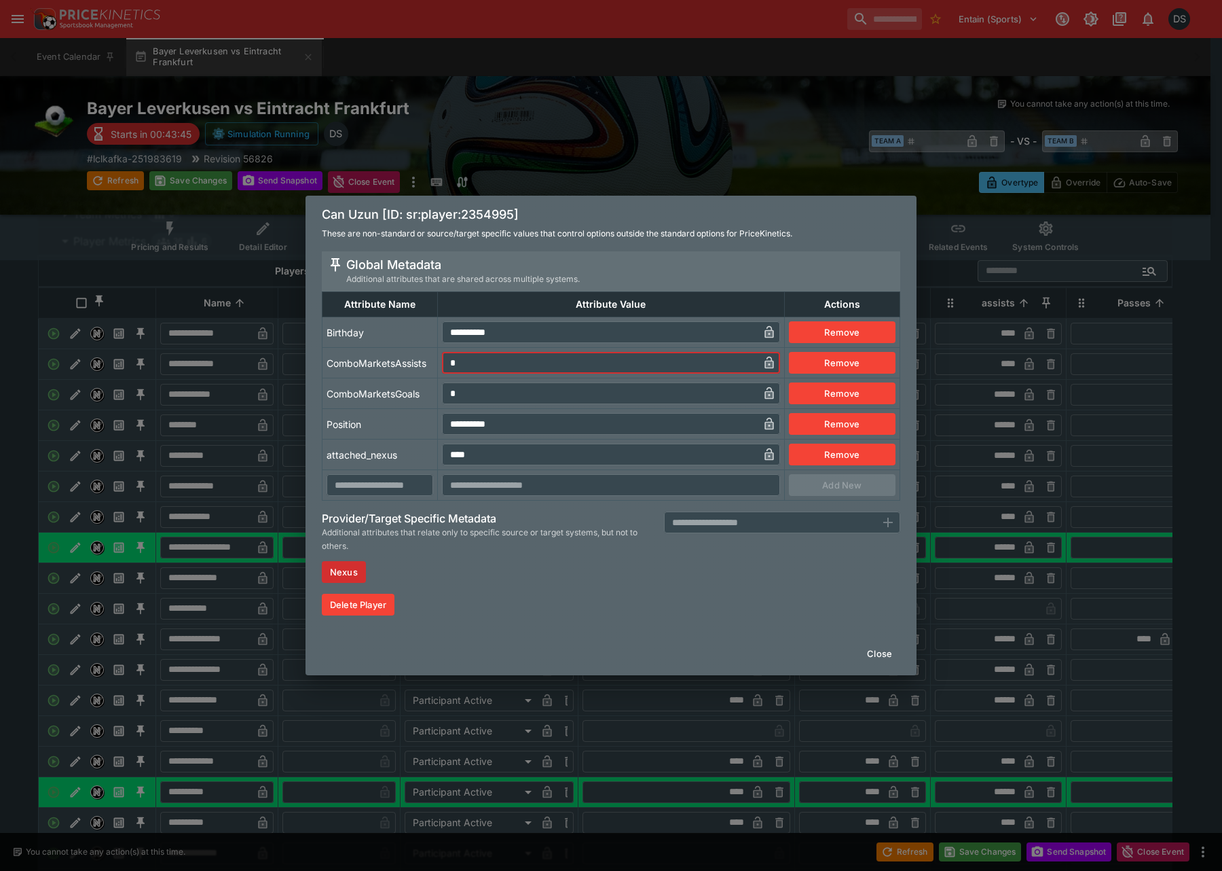
drag, startPoint x: 467, startPoint y: 367, endPoint x: 416, endPoint y: 371, distance: 51.2
click at [416, 371] on tr "ComboMarketsAssists * ​ Remove" at bounding box center [612, 363] width 578 height 31
type input "*"
drag, startPoint x: 482, startPoint y: 390, endPoint x: 566, endPoint y: 477, distance: 120.5
click at [396, 398] on tr "ComboMarketsGoals * ​ Remove" at bounding box center [612, 393] width 578 height 31
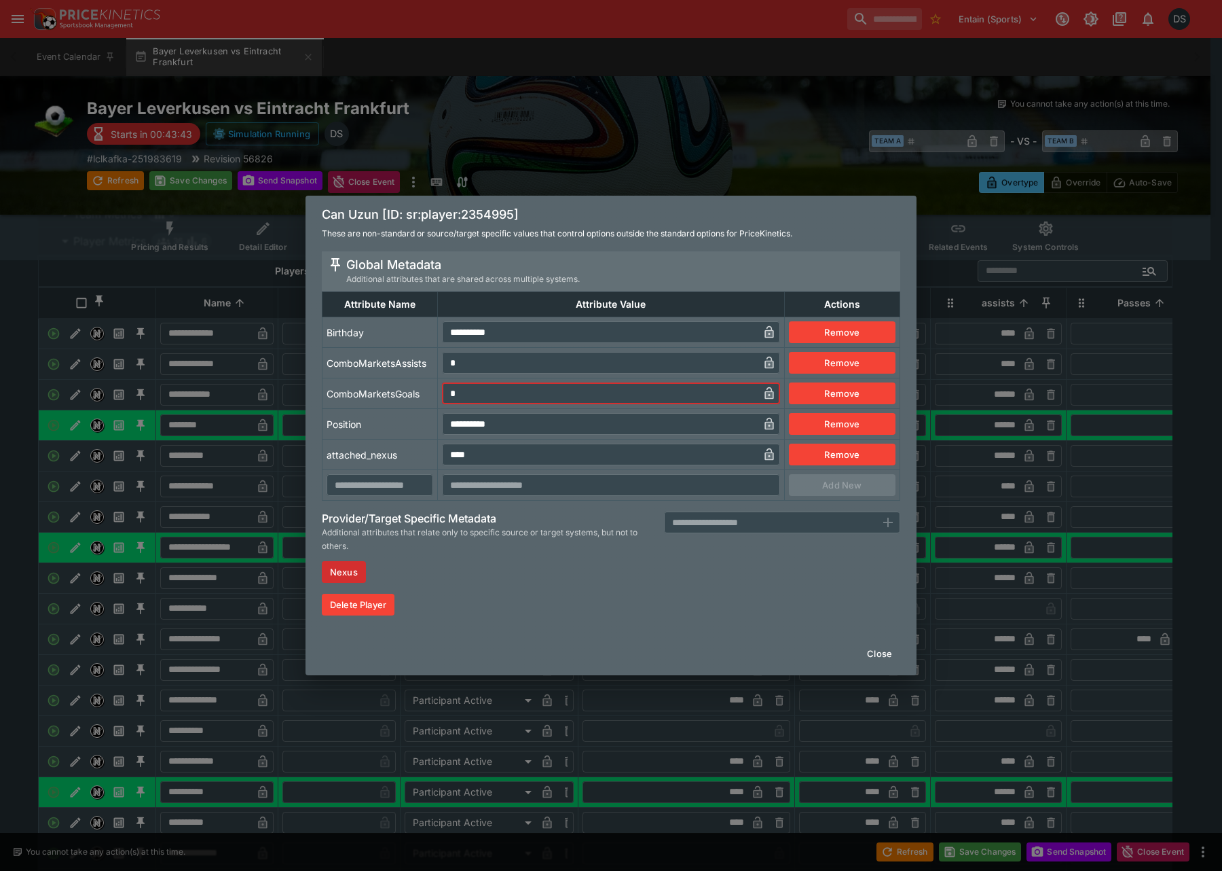
type input "*"
click at [879, 651] on button "Close" at bounding box center [879, 653] width 41 height 22
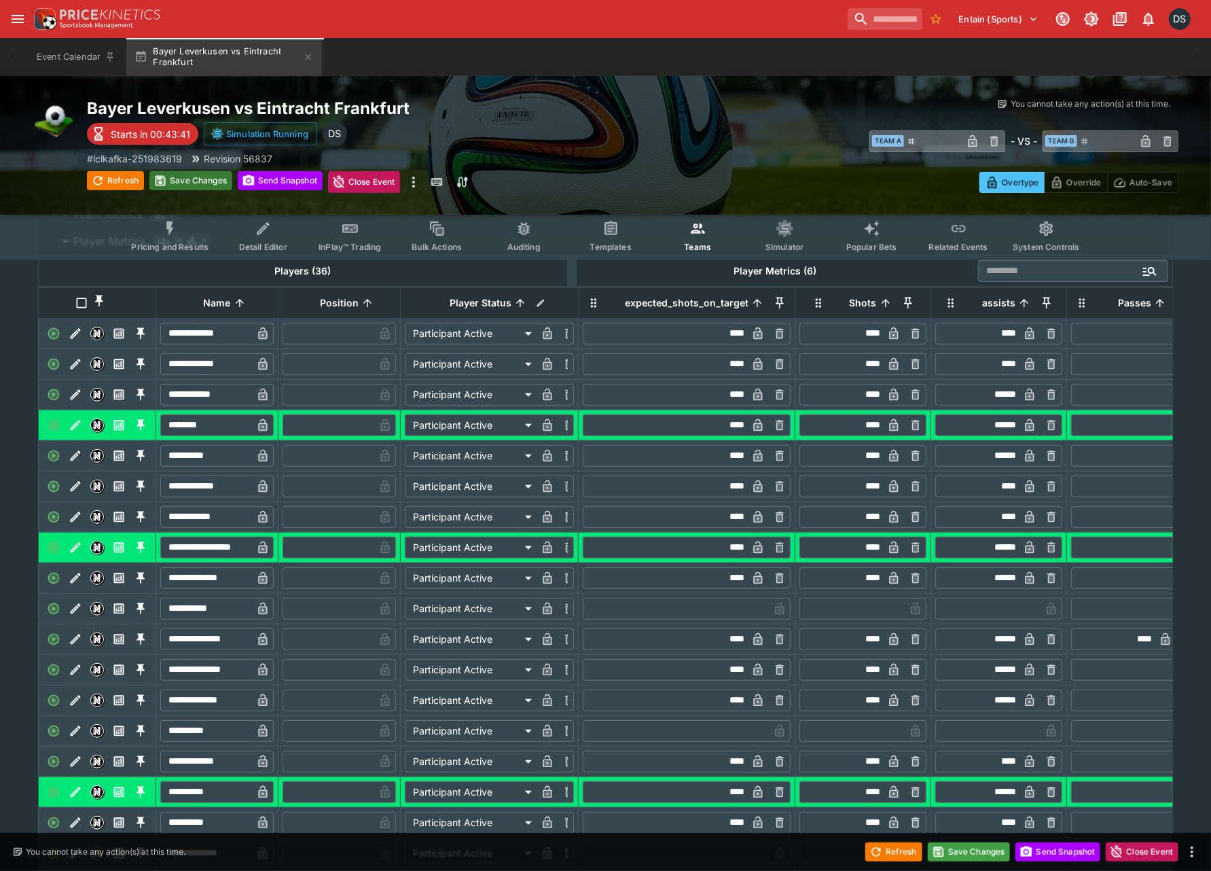
click at [193, 177] on button "Save Changes" at bounding box center [190, 180] width 83 height 19
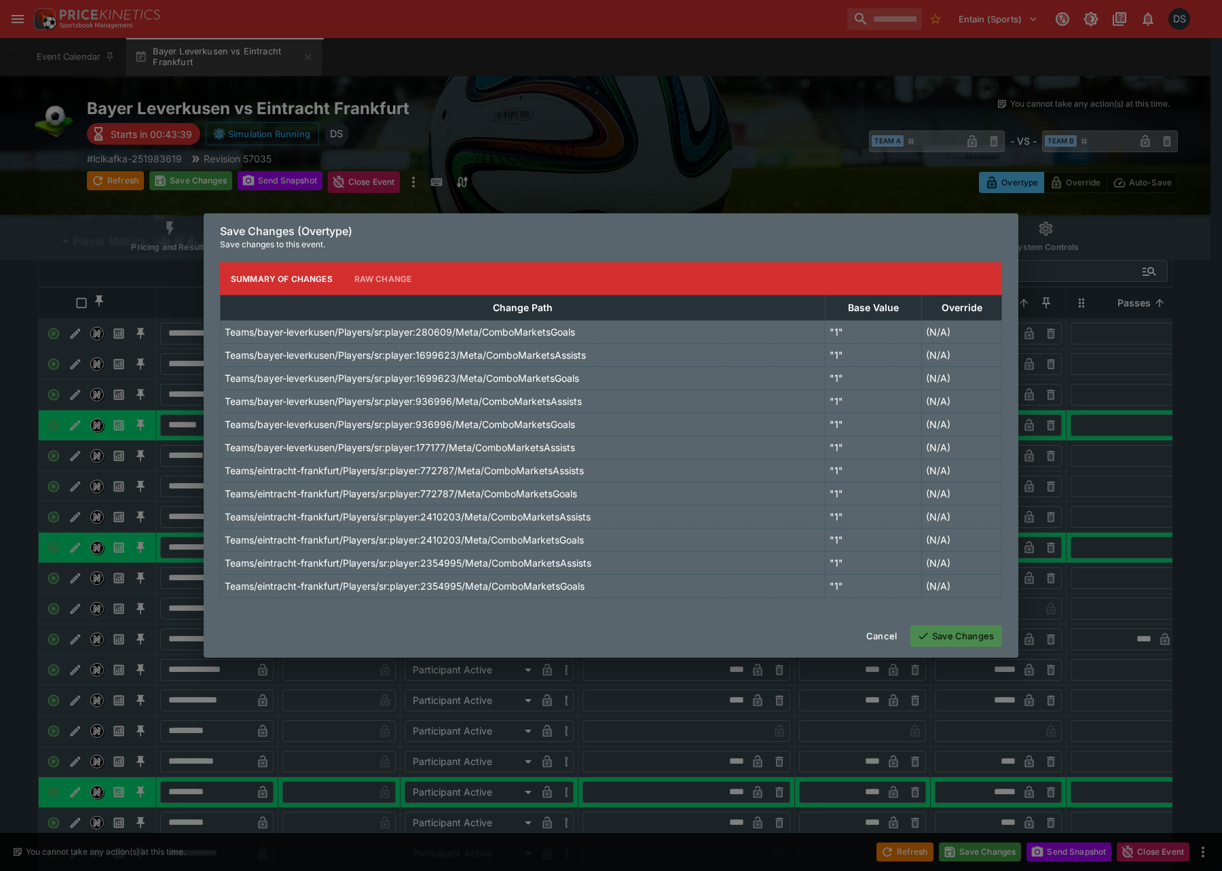
click at [962, 642] on button "Save Changes" at bounding box center [957, 636] width 92 height 22
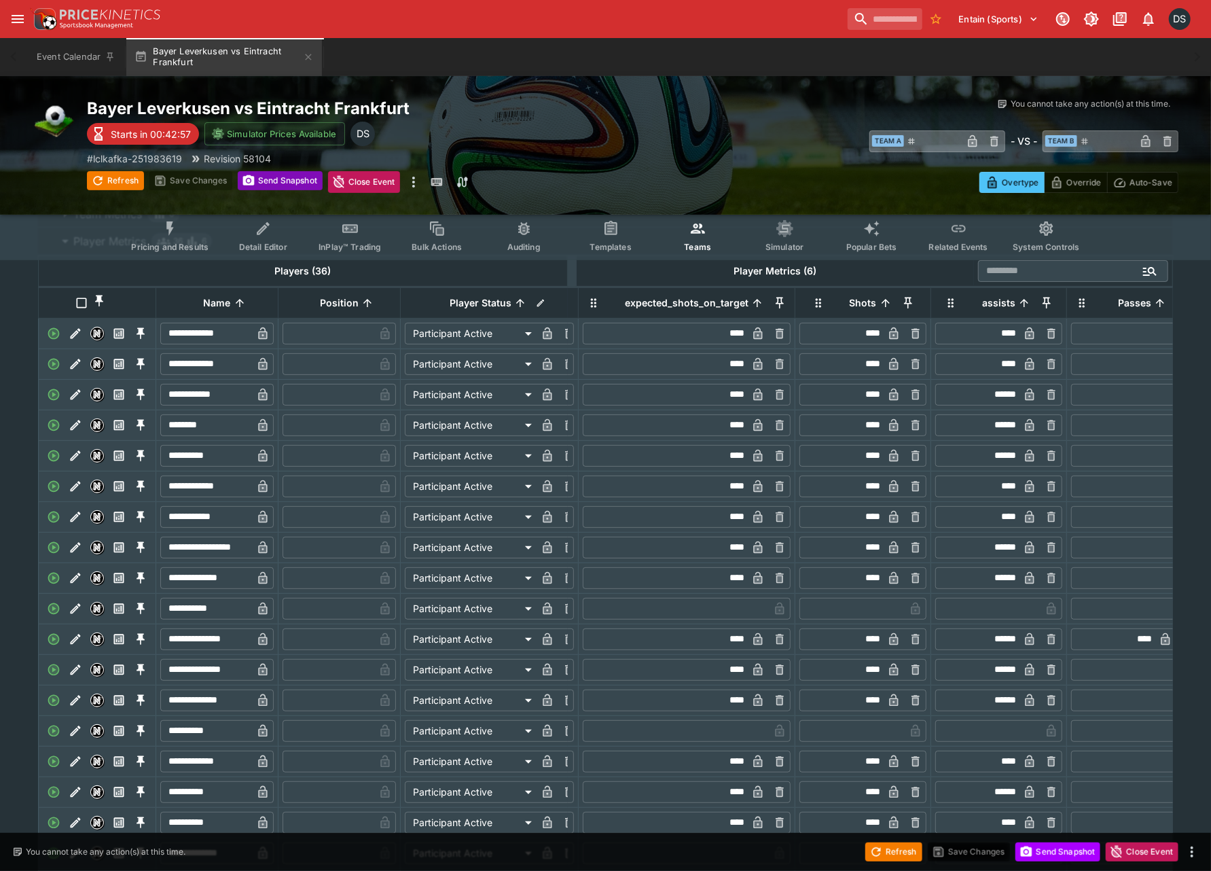
click at [288, 179] on button "Send Snapshot" at bounding box center [280, 180] width 85 height 19
